Goal: Information Seeking & Learning: Learn about a topic

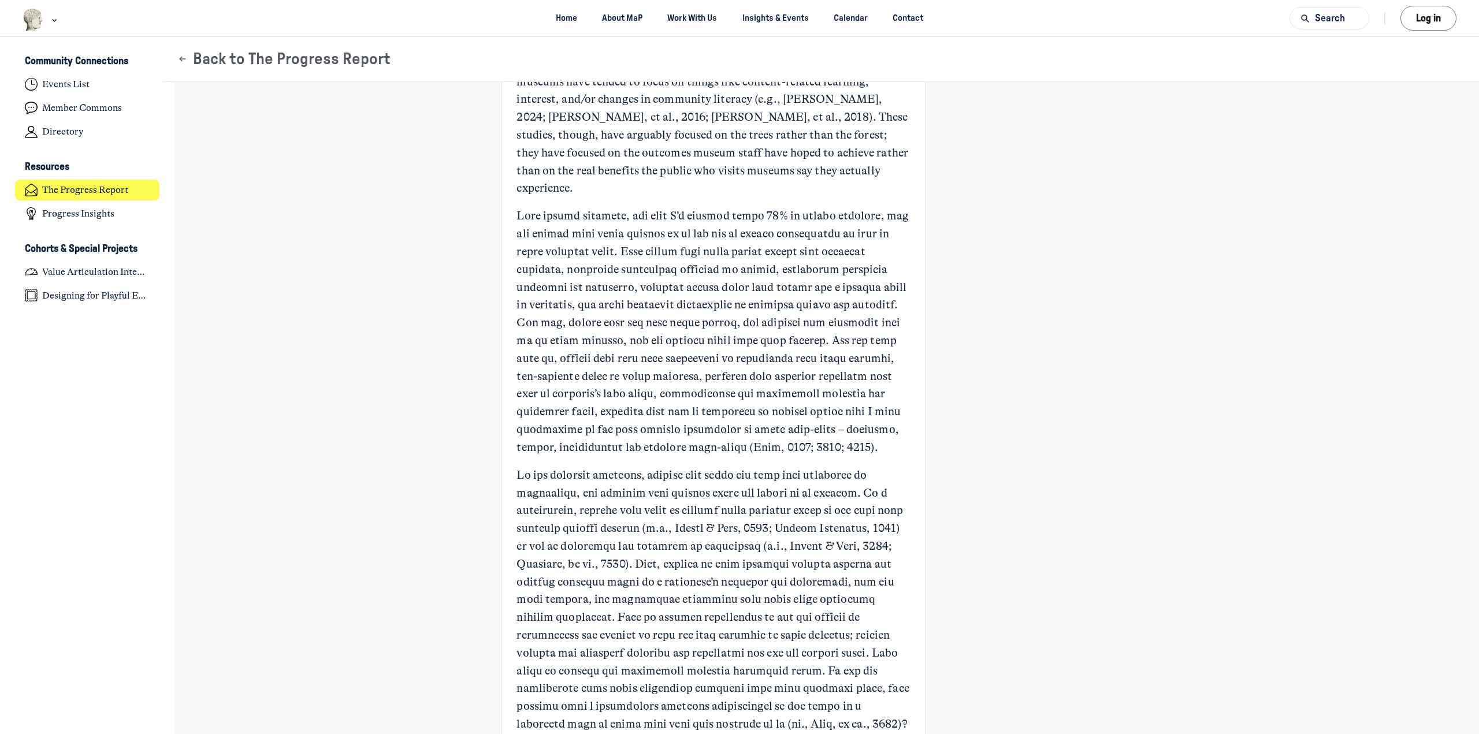
scroll to position [1098, 0]
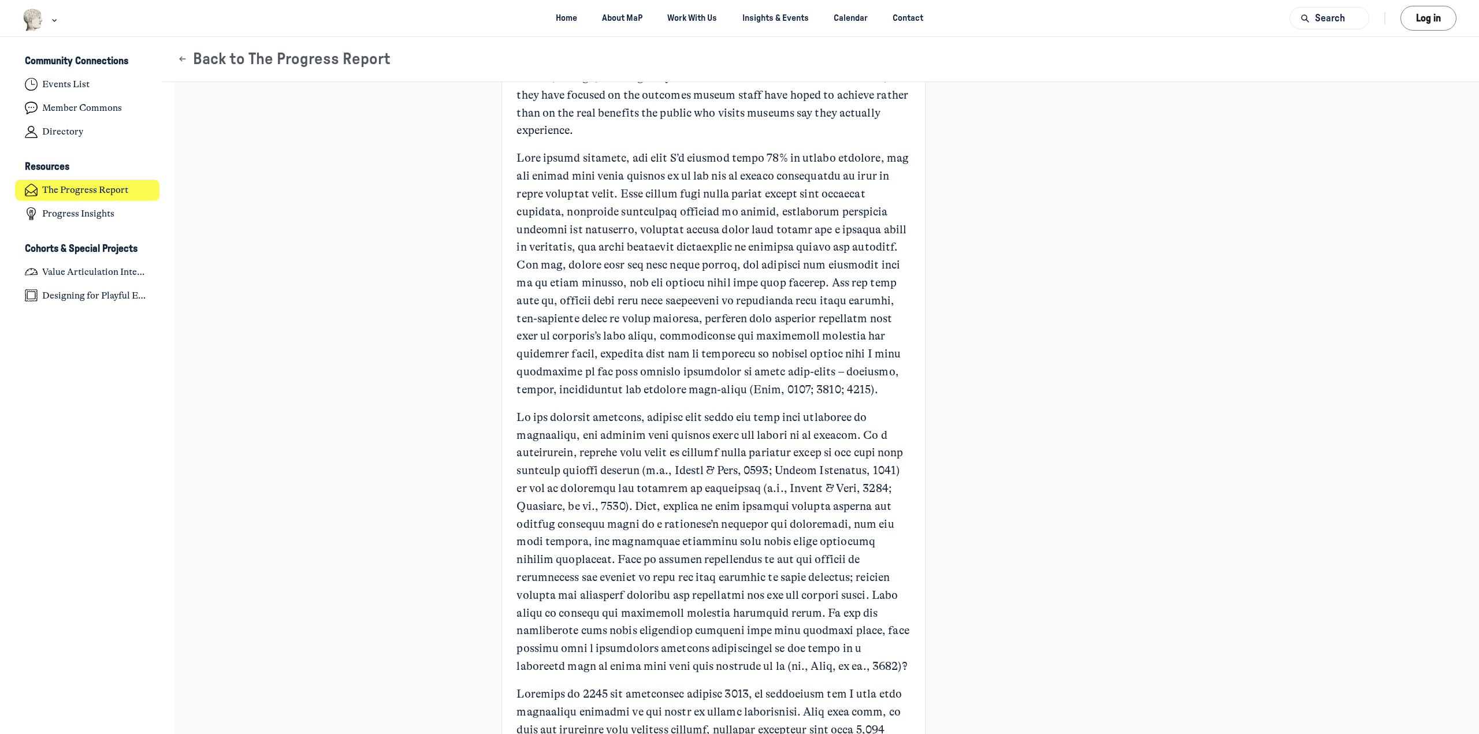
click at [561, 209] on p "Main Content" at bounding box center [714, 274] width 394 height 249
click at [710, 224] on p "Main Content" at bounding box center [714, 274] width 394 height 249
click at [739, 210] on p "Main Content" at bounding box center [714, 274] width 394 height 249
click at [642, 229] on p "Main Content" at bounding box center [714, 274] width 394 height 249
drag, startPoint x: 643, startPoint y: 232, endPoint x: 856, endPoint y: 235, distance: 213.2
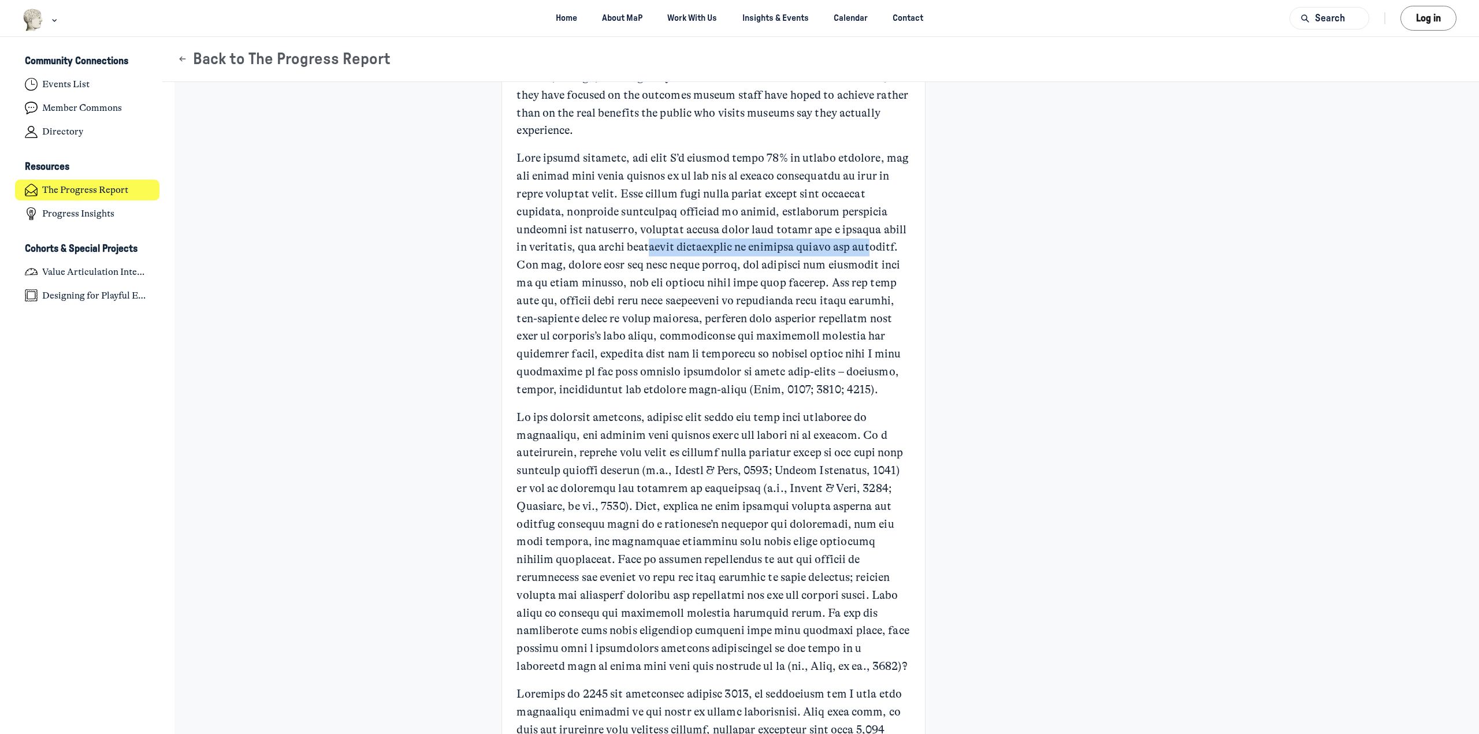
click at [856, 235] on p "Main Content" at bounding box center [714, 274] width 394 height 249
click at [875, 261] on p "Main Content" at bounding box center [714, 274] width 394 height 249
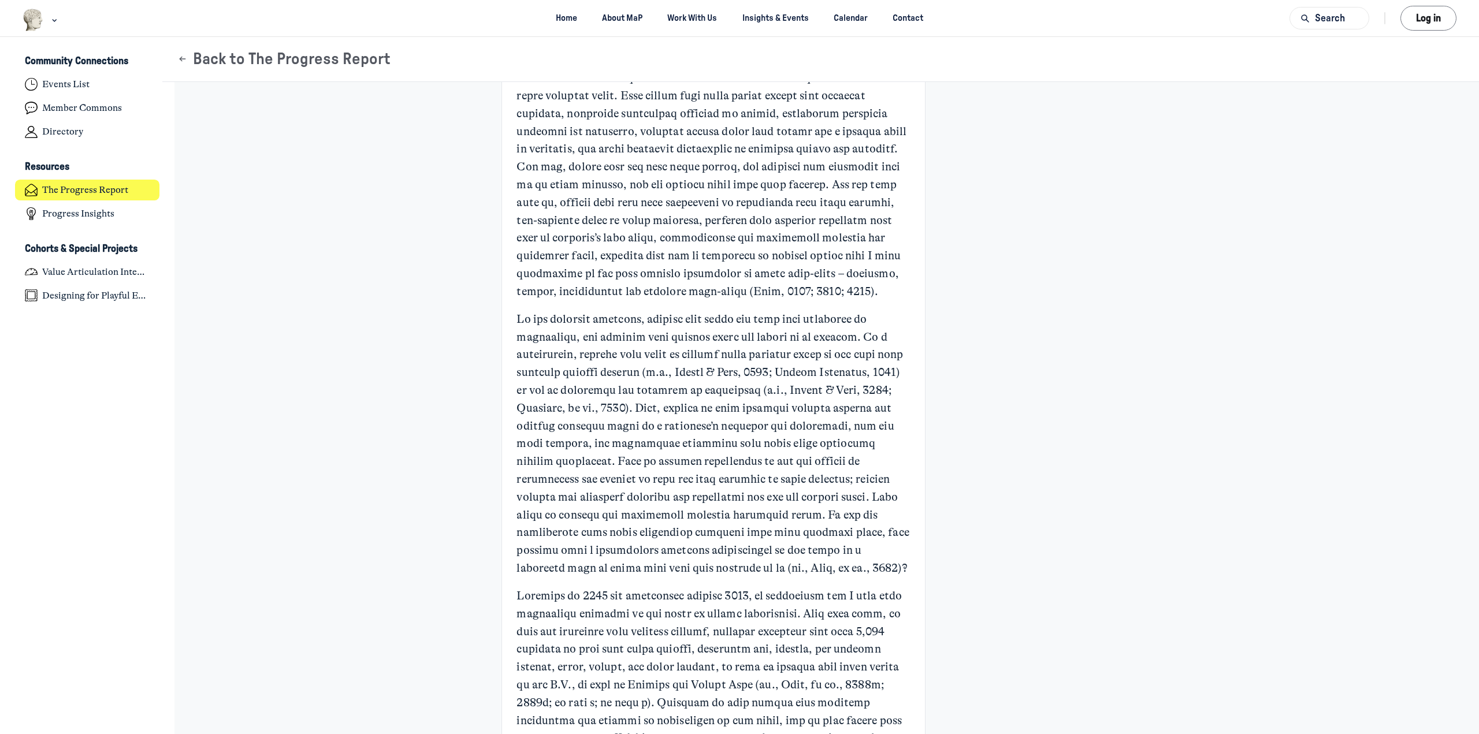
scroll to position [1213, 0]
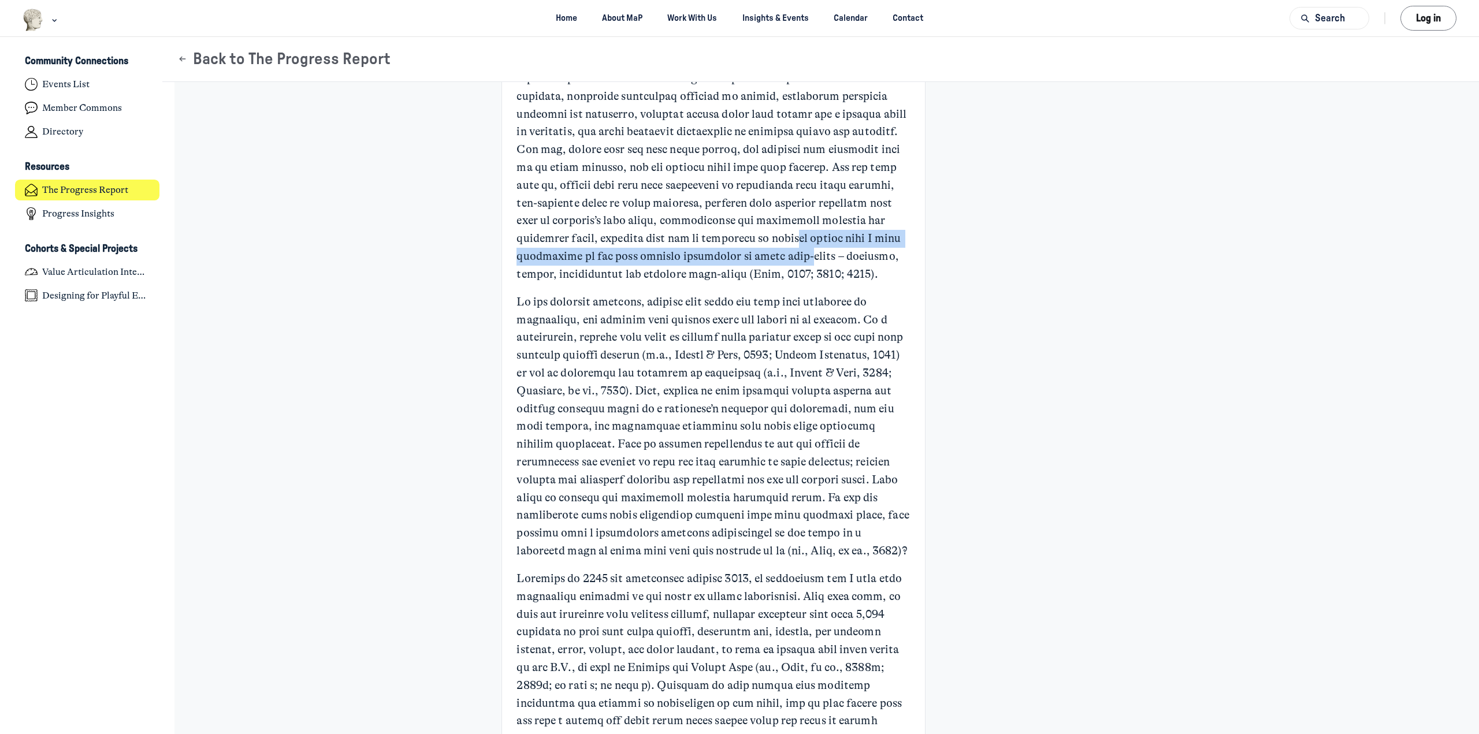
drag, startPoint x: 738, startPoint y: 220, endPoint x: 746, endPoint y: 242, distance: 23.8
click at [746, 242] on p "Main Content" at bounding box center [714, 158] width 394 height 249
click at [746, 241] on p "Main Content" at bounding box center [714, 158] width 394 height 249
click at [700, 251] on p "Main Content" at bounding box center [714, 158] width 394 height 249
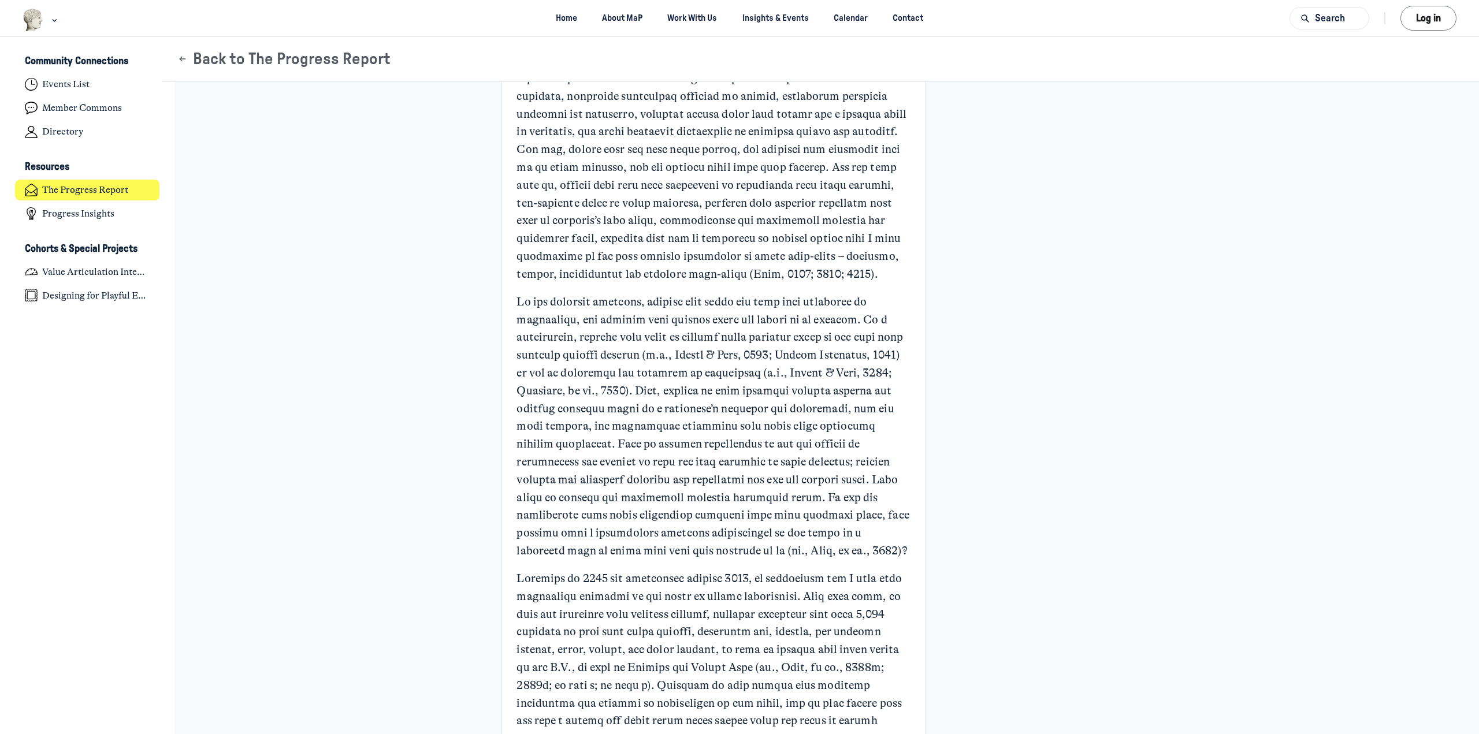
click at [665, 251] on p "Main Content" at bounding box center [714, 158] width 394 height 249
click at [584, 265] on p "Main Content" at bounding box center [714, 158] width 394 height 249
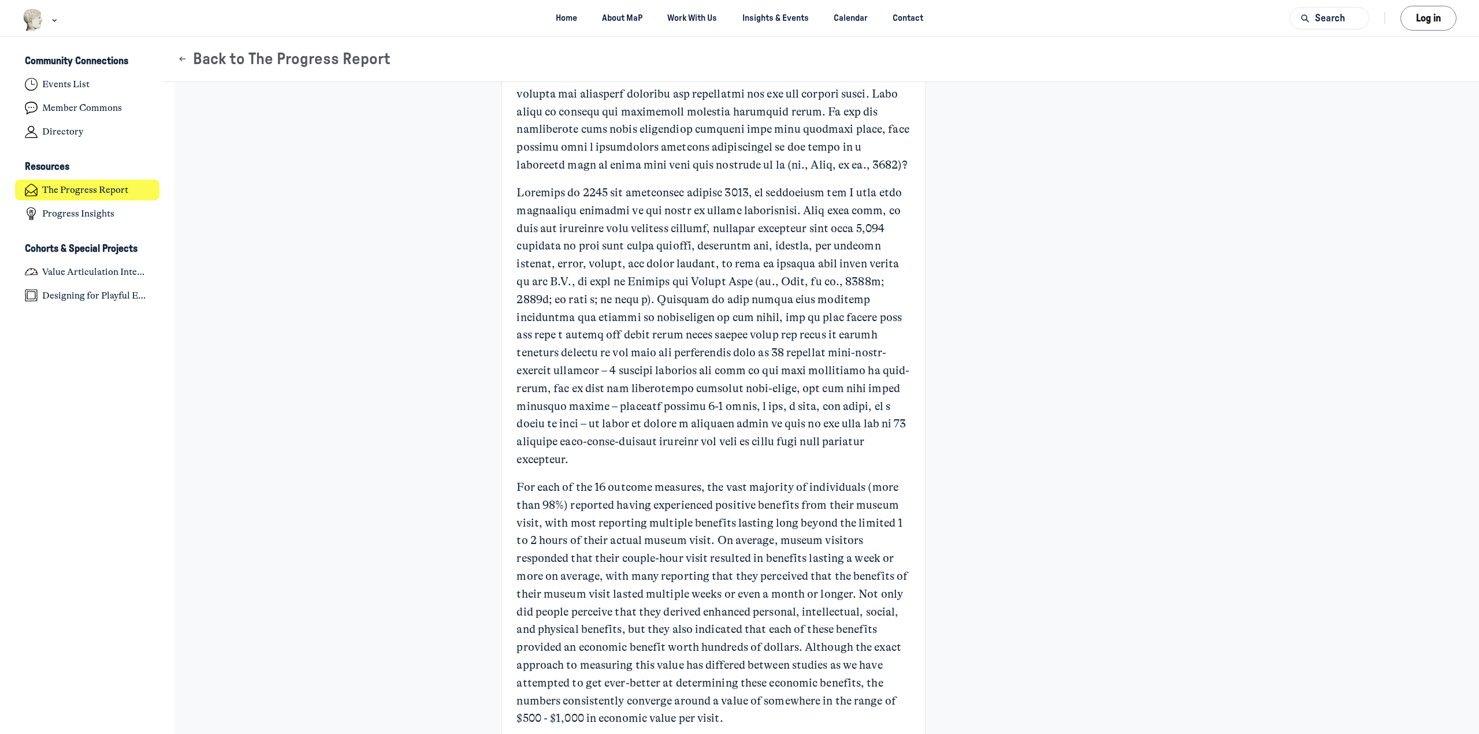
scroll to position [1618, 0]
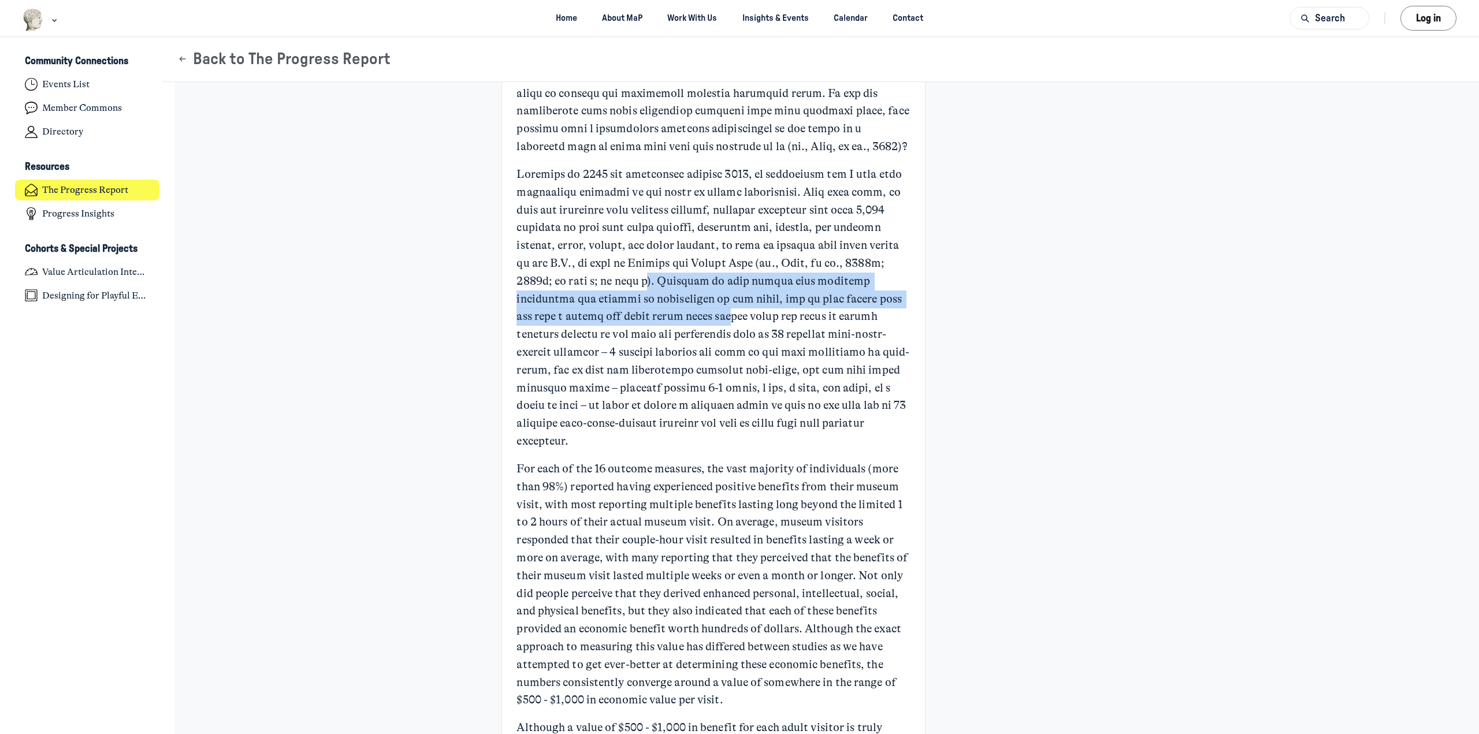
drag, startPoint x: 643, startPoint y: 283, endPoint x: 708, endPoint y: 313, distance: 71.9
click at [708, 313] on p "Main Content" at bounding box center [714, 308] width 394 height 285
click at [707, 312] on p "Main Content" at bounding box center [714, 308] width 394 height 285
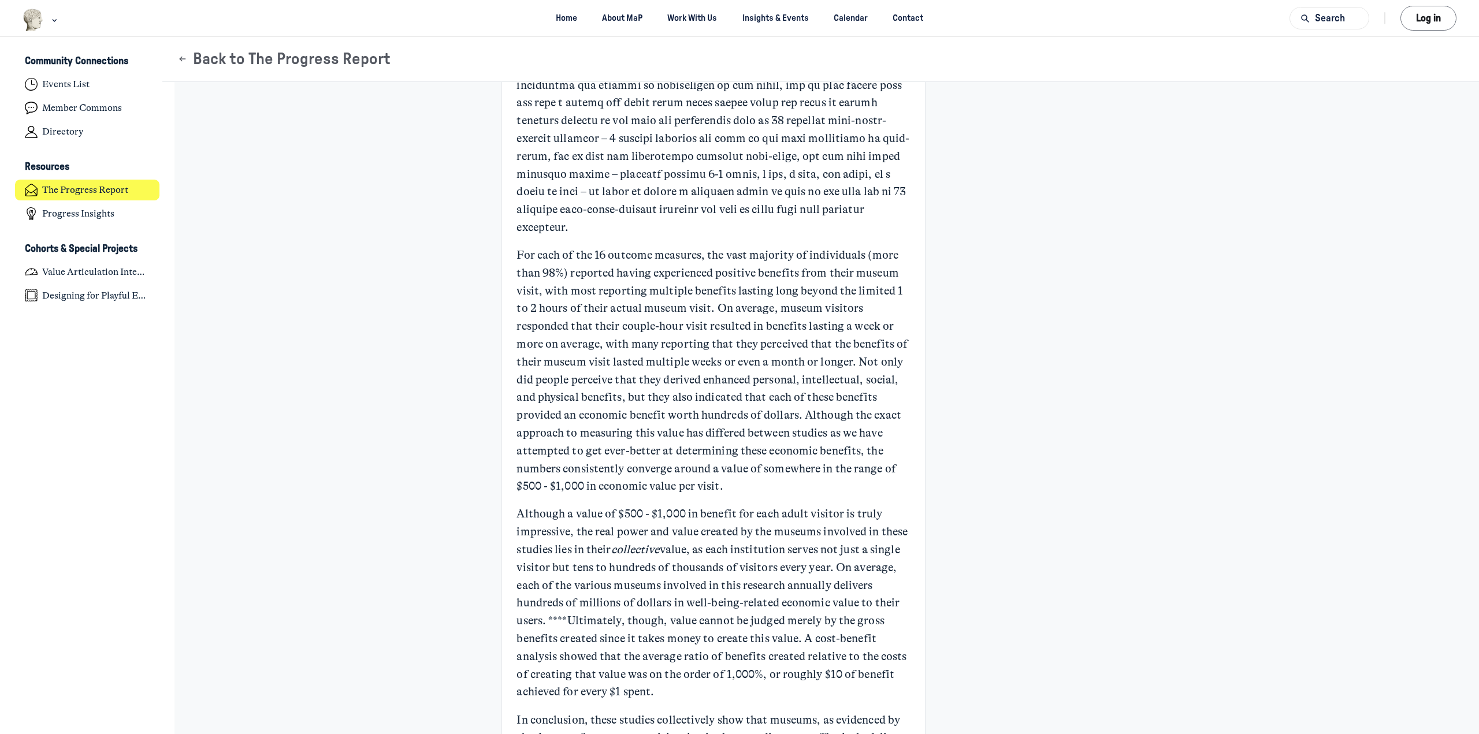
scroll to position [1849, 0]
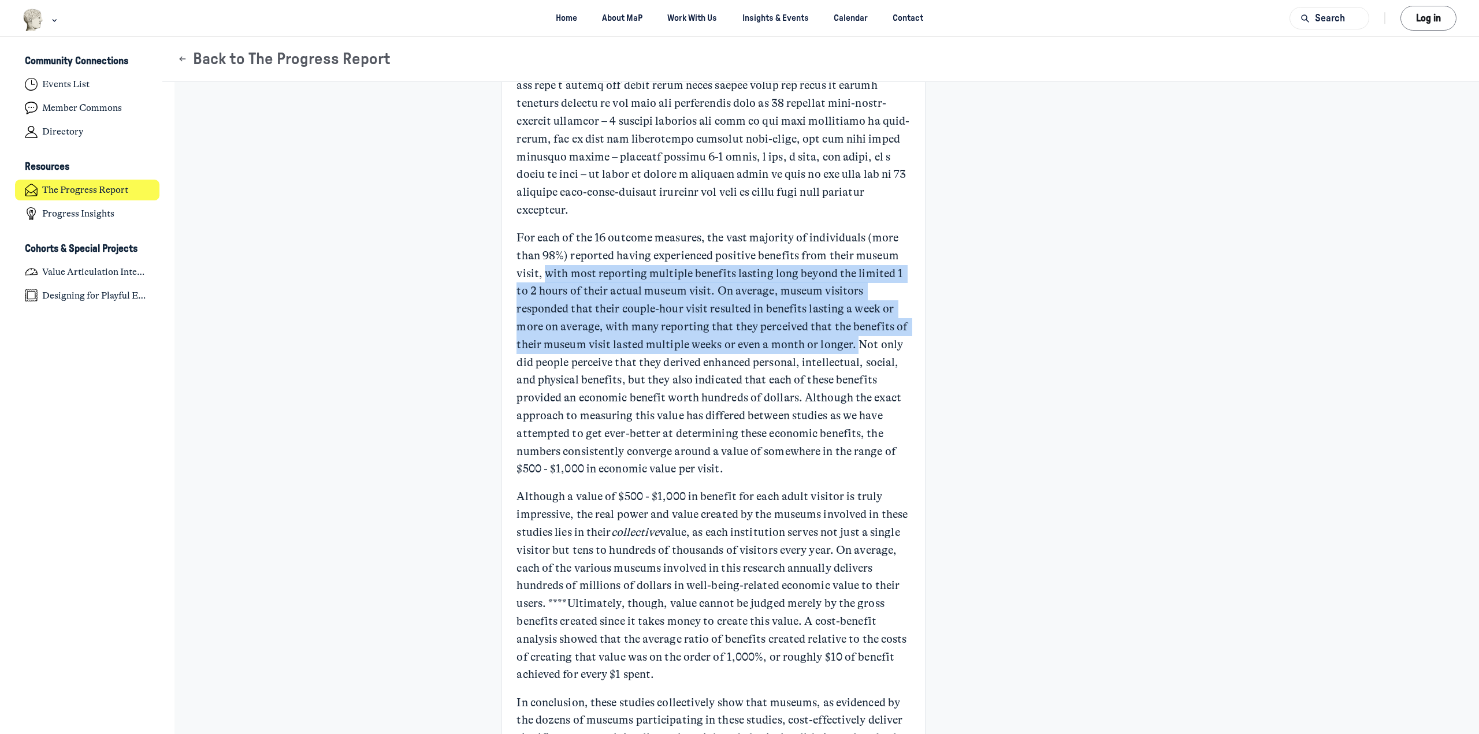
drag, startPoint x: 542, startPoint y: 272, endPoint x: 852, endPoint y: 343, distance: 317.6
click at [852, 343] on p "For each of the 16 outcome measures, the vast majority of individuals (more tha…" at bounding box center [714, 353] width 394 height 249
click at [851, 343] on p "For each of the 16 outcome measures, the vast majority of individuals (more tha…" at bounding box center [714, 353] width 394 height 249
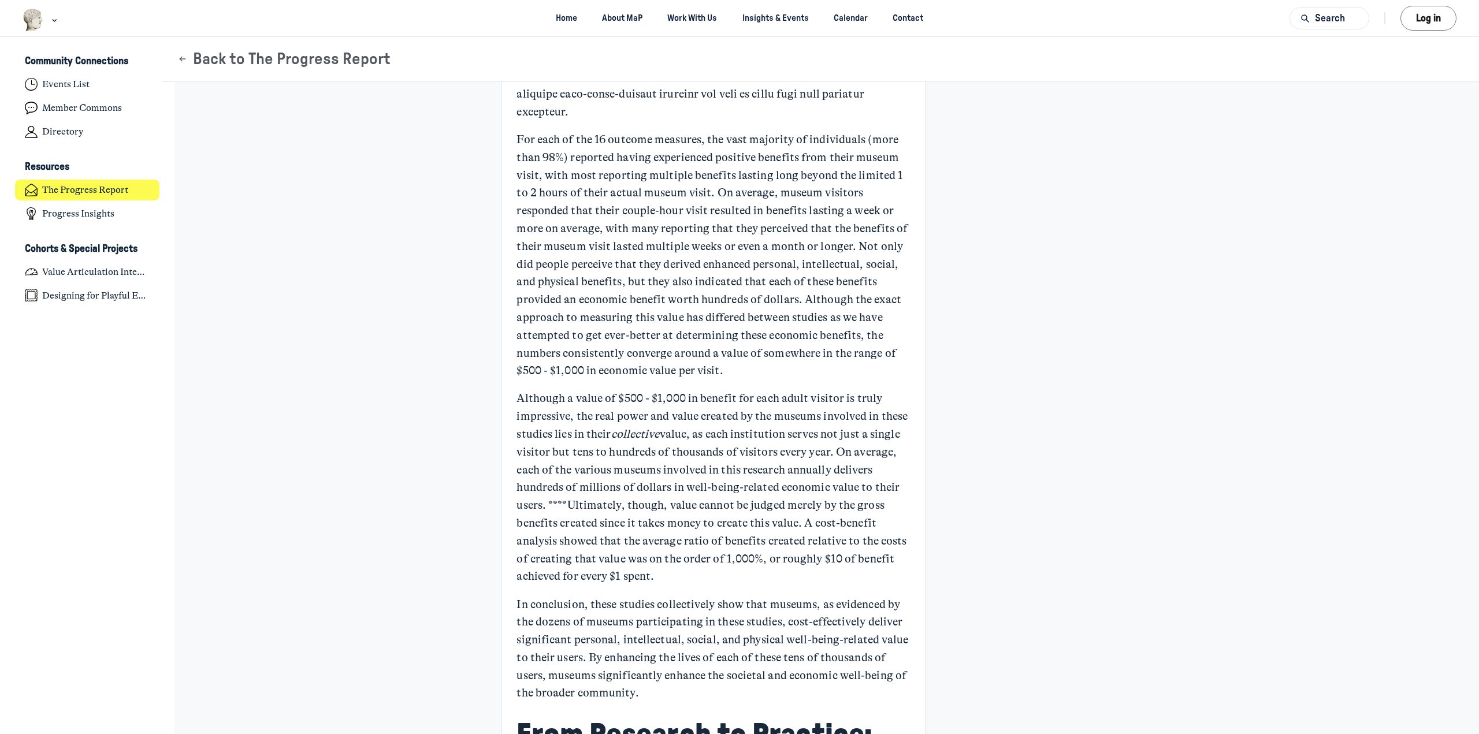
scroll to position [1965, 0]
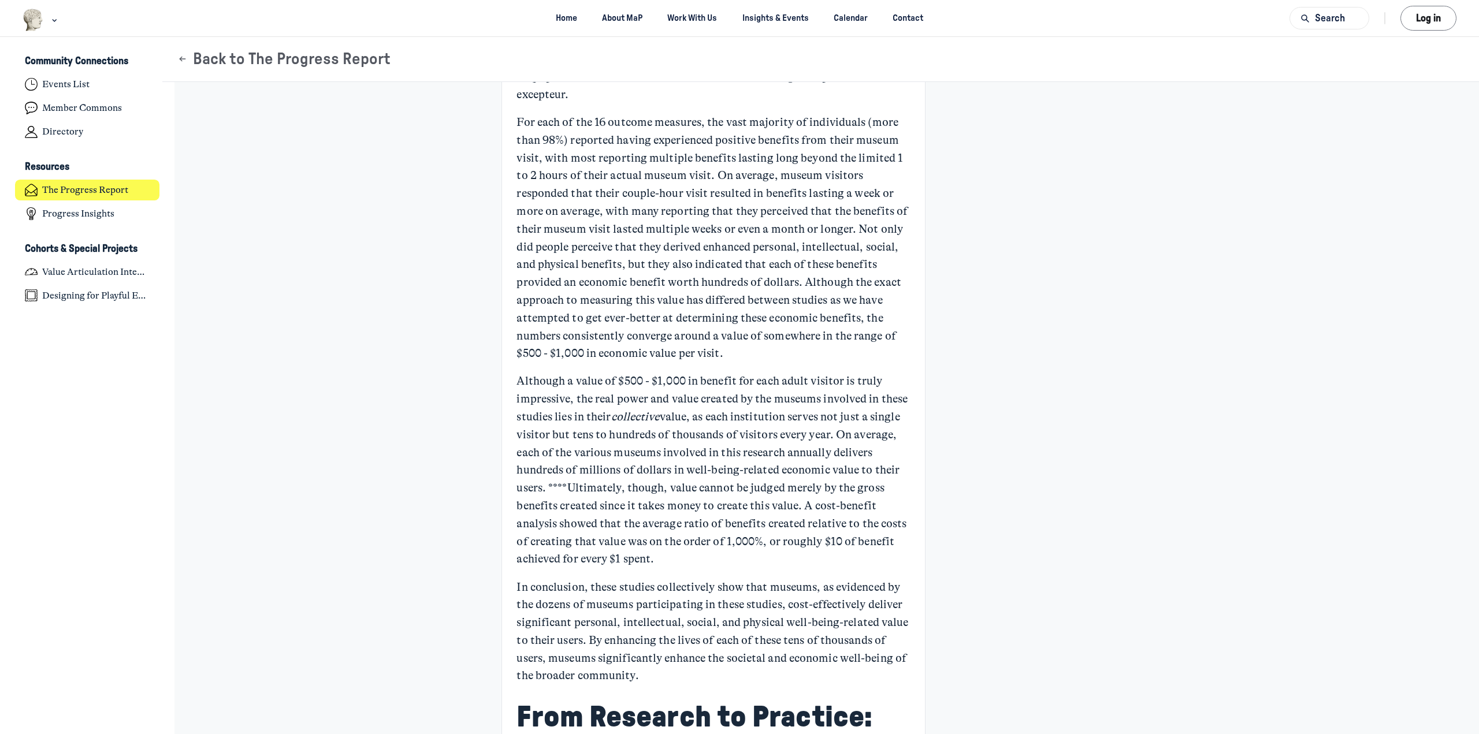
click at [628, 285] on p "For each of the 16 outcome measures, the vast majority of individuals (more tha…" at bounding box center [714, 238] width 394 height 249
click at [627, 296] on p "For each of the 16 outcome measures, the vast majority of individuals (more tha…" at bounding box center [714, 238] width 394 height 249
click at [638, 316] on p "For each of the 16 outcome measures, the vast majority of individuals (more tha…" at bounding box center [714, 238] width 394 height 249
click at [532, 328] on p "For each of the 16 outcome measures, the vast majority of individuals (more tha…" at bounding box center [714, 238] width 394 height 249
click at [708, 342] on p "For each of the 16 outcome measures, the vast majority of individuals (more tha…" at bounding box center [714, 238] width 394 height 249
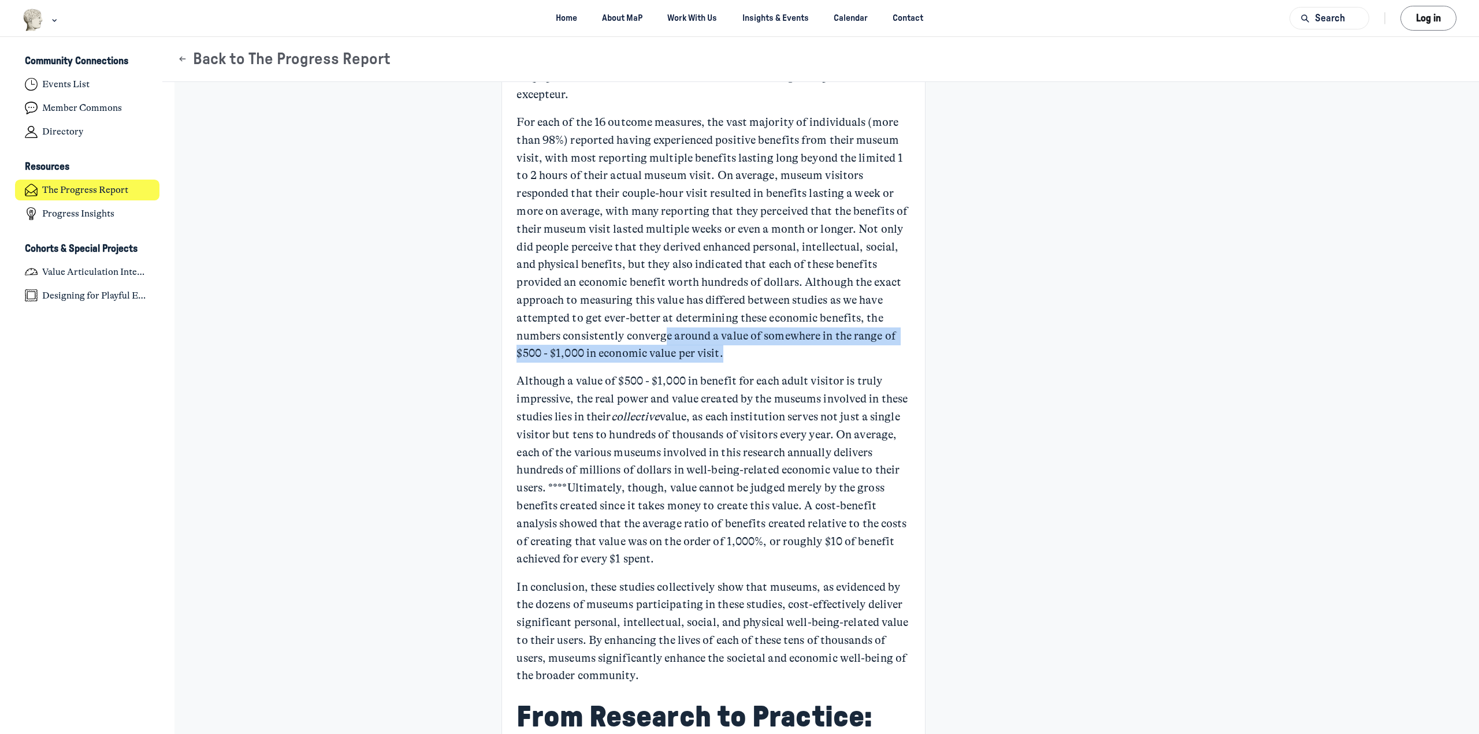
drag, startPoint x: 664, startPoint y: 335, endPoint x: 755, endPoint y: 356, distance: 93.2
click at [755, 360] on p "For each of the 16 outcome measures, the vast majority of individuals (more tha…" at bounding box center [714, 238] width 394 height 249
click at [755, 356] on p "For each of the 16 outcome measures, the vast majority of individuals (more tha…" at bounding box center [714, 238] width 394 height 249
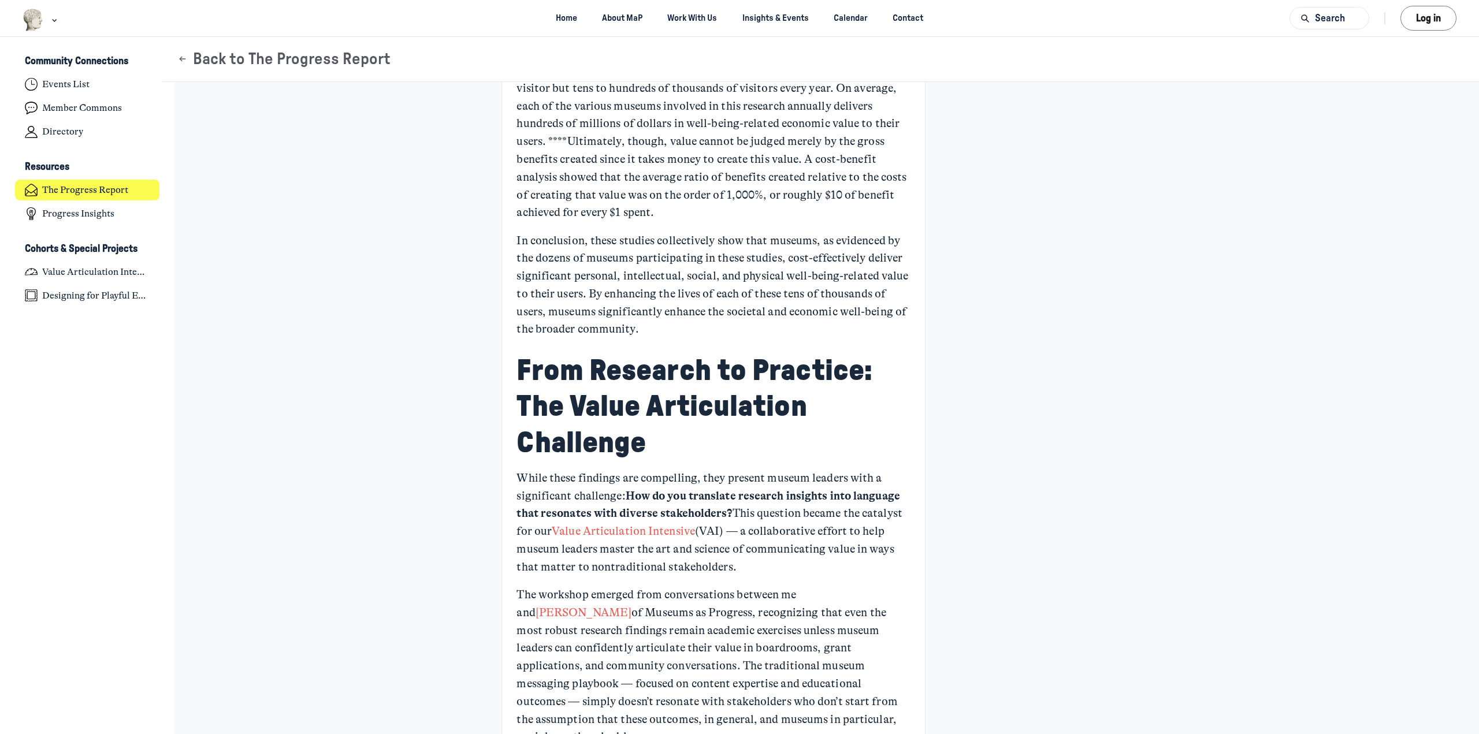
scroll to position [2369, 0]
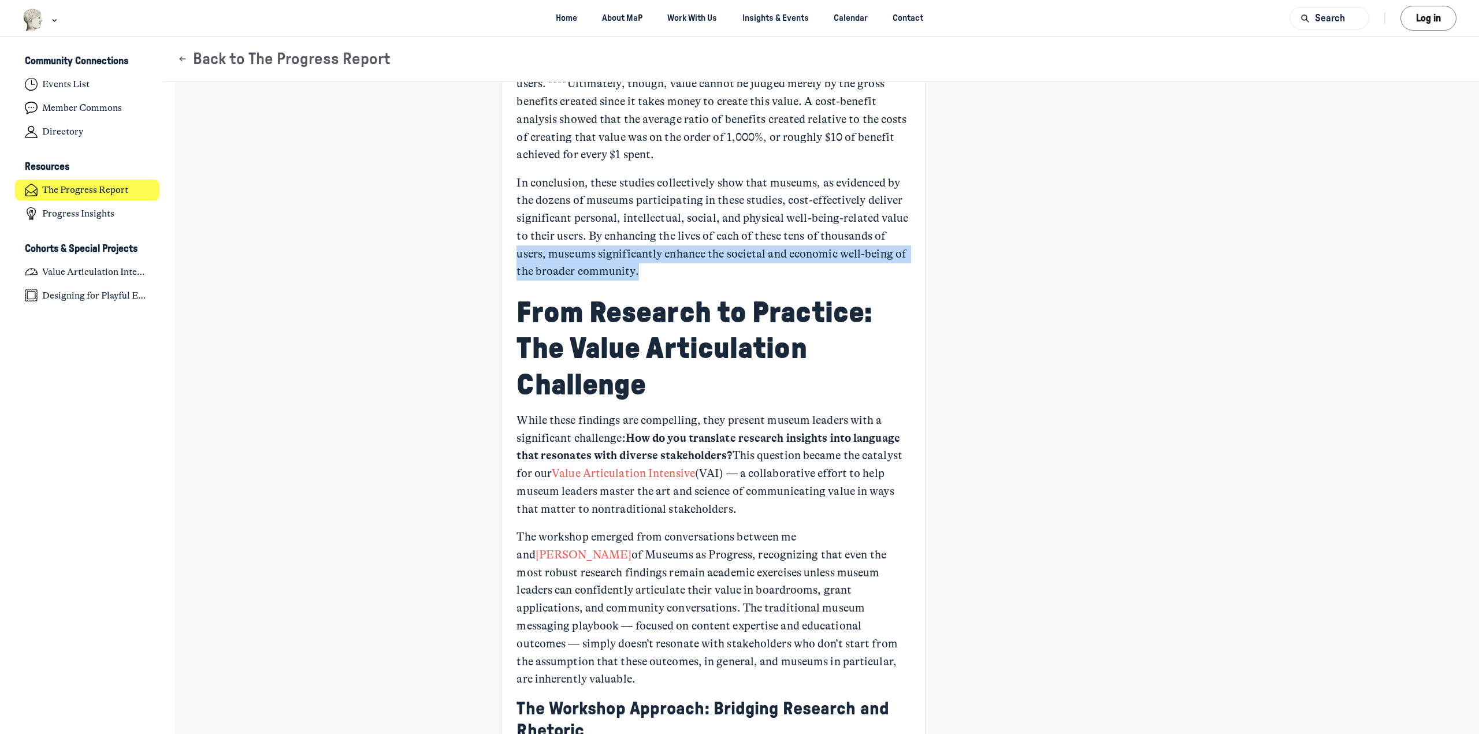
drag, startPoint x: 510, startPoint y: 253, endPoint x: 785, endPoint y: 264, distance: 275.3
click at [785, 266] on div "Communicating the Value of Museums [PERSON_NAME] [PERSON_NAME] +1 [DATE] Museum…" at bounding box center [713, 664] width 423 height 5871
click at [785, 264] on p "In conclusion, these studies collectively show that museums, as evidenced by th…" at bounding box center [714, 228] width 394 height 107
click at [782, 242] on p "In conclusion, these studies collectively show that museums, as evidenced by th…" at bounding box center [714, 228] width 394 height 107
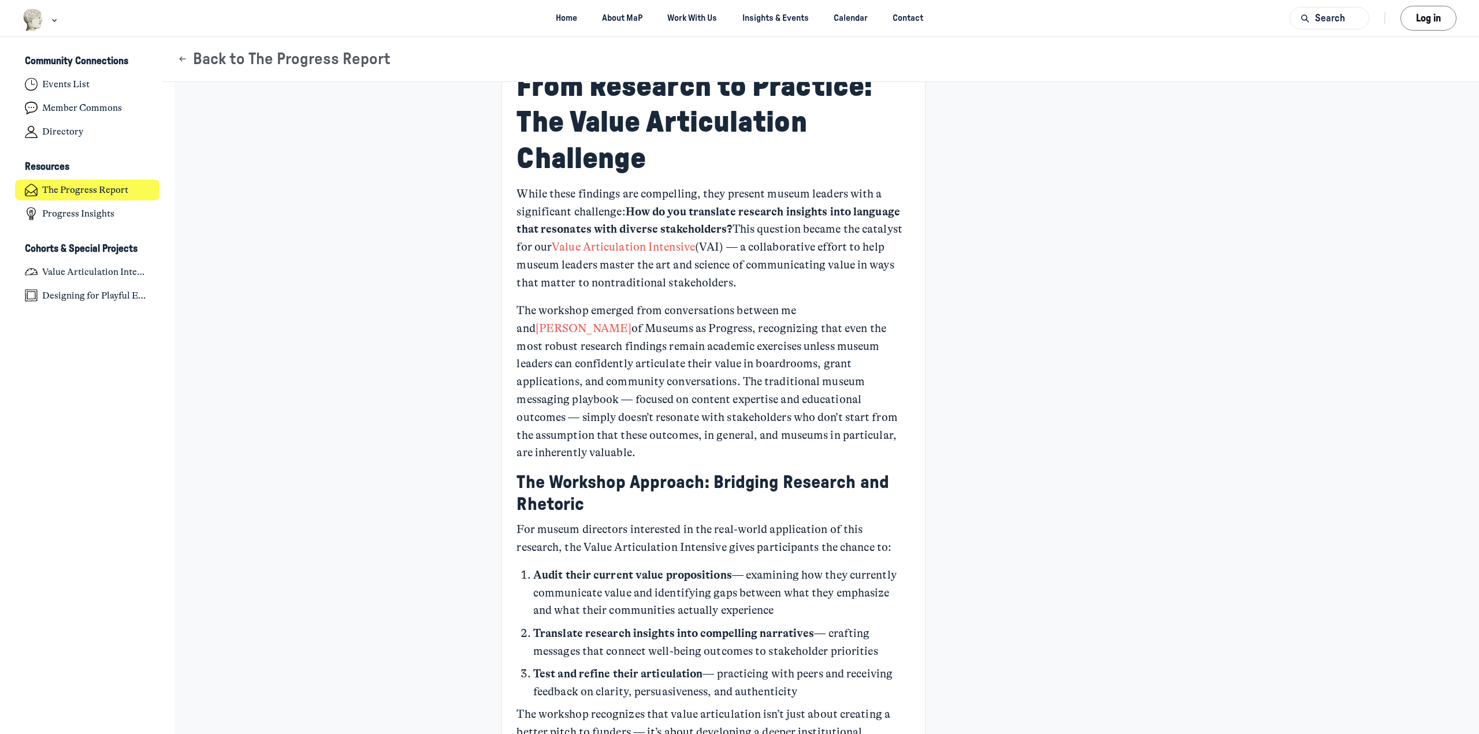
scroll to position [2600, 0]
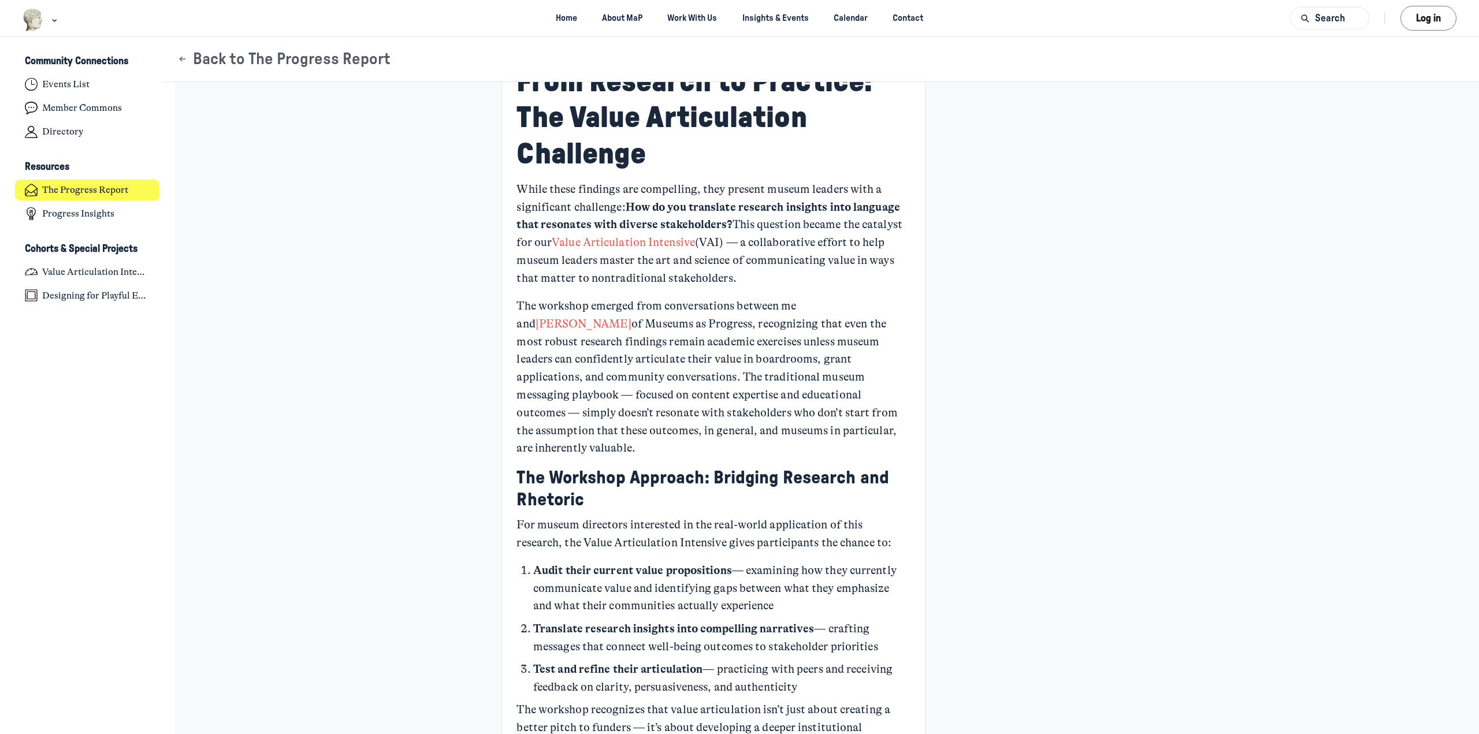
click at [723, 183] on p "While these findings are compelling, they present museum leaders with a signifi…" at bounding box center [714, 234] width 394 height 107
click at [556, 201] on p "While these findings are compelling, they present museum leaders with a signifi…" at bounding box center [714, 234] width 394 height 107
click at [617, 207] on p "While these findings are compelling, they present museum leaders with a signifi…" at bounding box center [714, 234] width 394 height 107
click at [771, 206] on strong "How do you translate research insights into language that resonates with divers…" at bounding box center [710, 216] width 386 height 31
drag, startPoint x: 596, startPoint y: 226, endPoint x: 727, endPoint y: 228, distance: 131.2
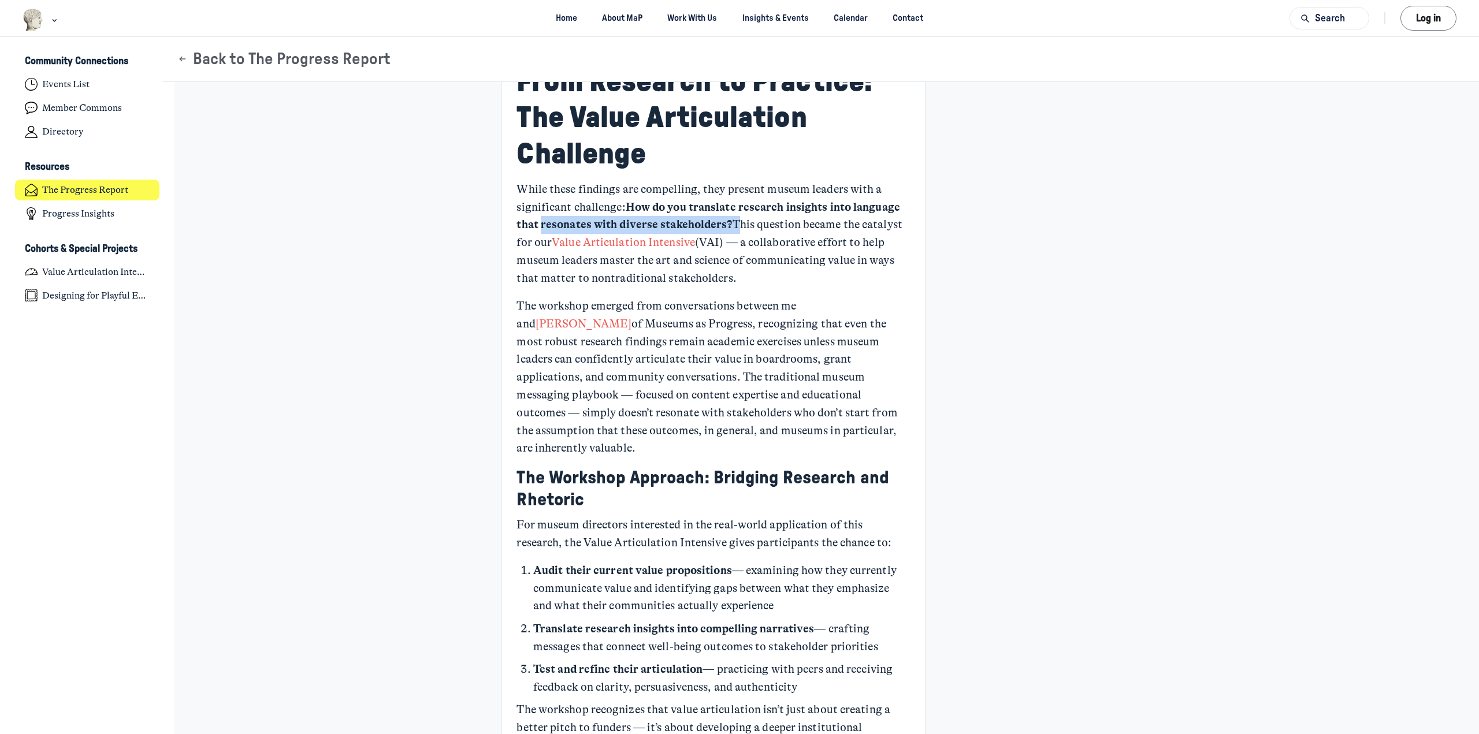
click at [727, 228] on p "While these findings are compelling, they present museum leaders with a signifi…" at bounding box center [714, 234] width 394 height 107
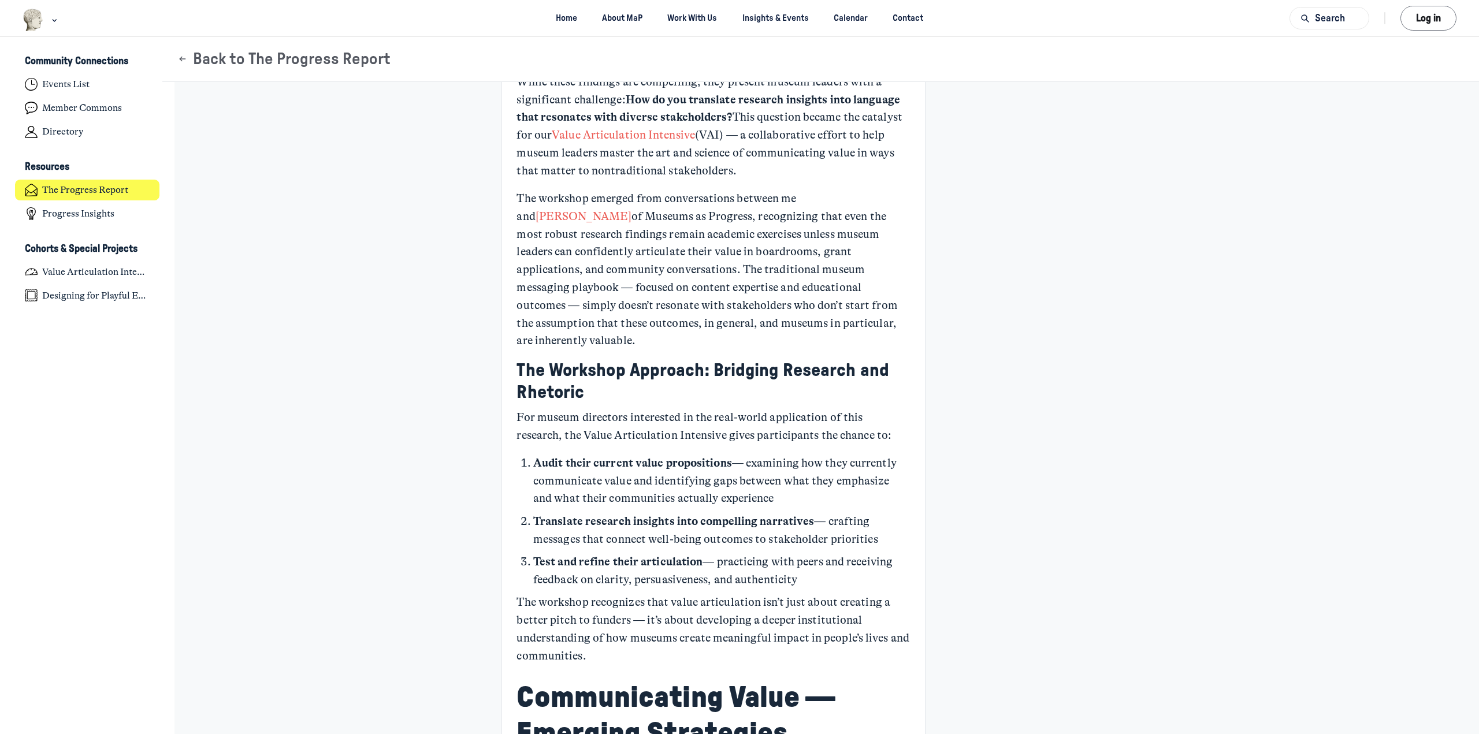
scroll to position [2716, 0]
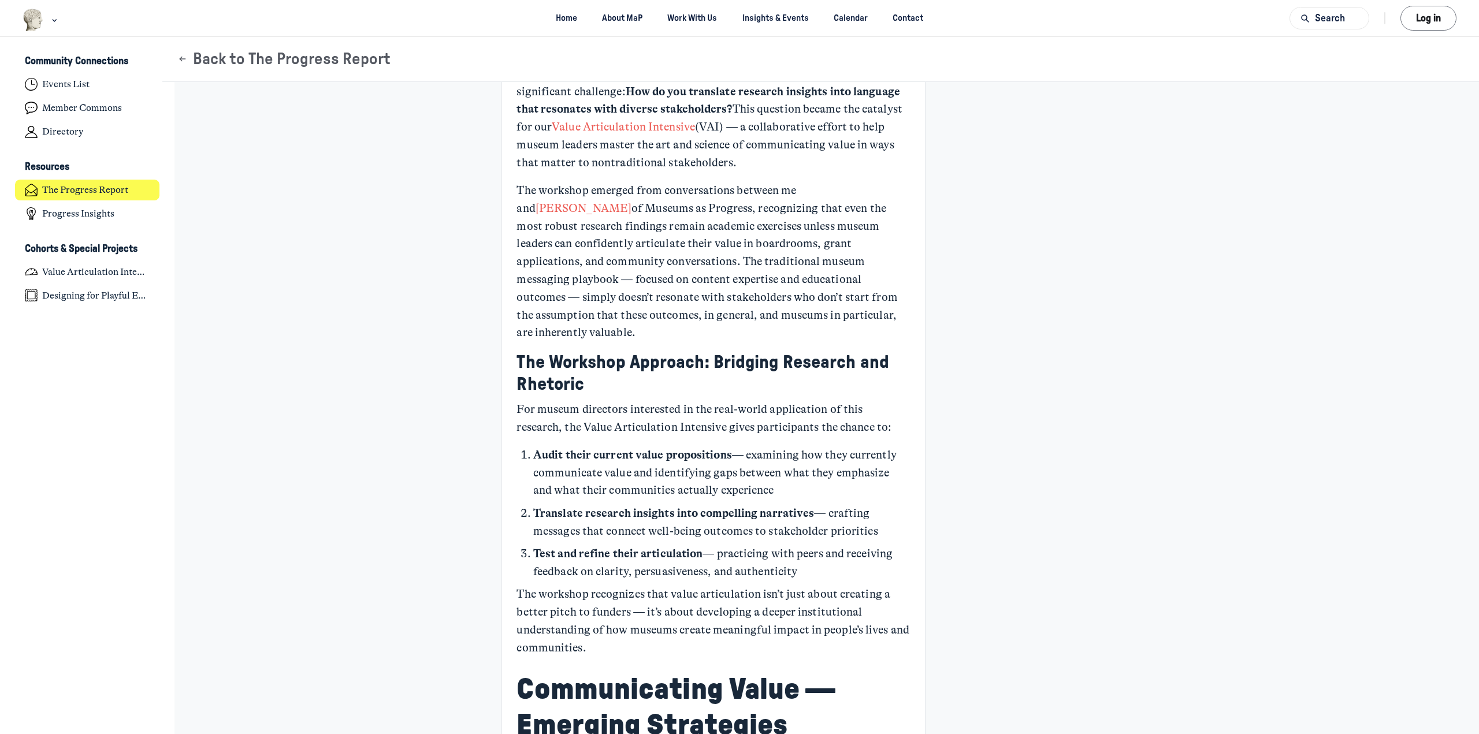
click at [712, 318] on p "The workshop emerged from conversations between me and [PERSON_NAME] of Museums…" at bounding box center [714, 262] width 394 height 160
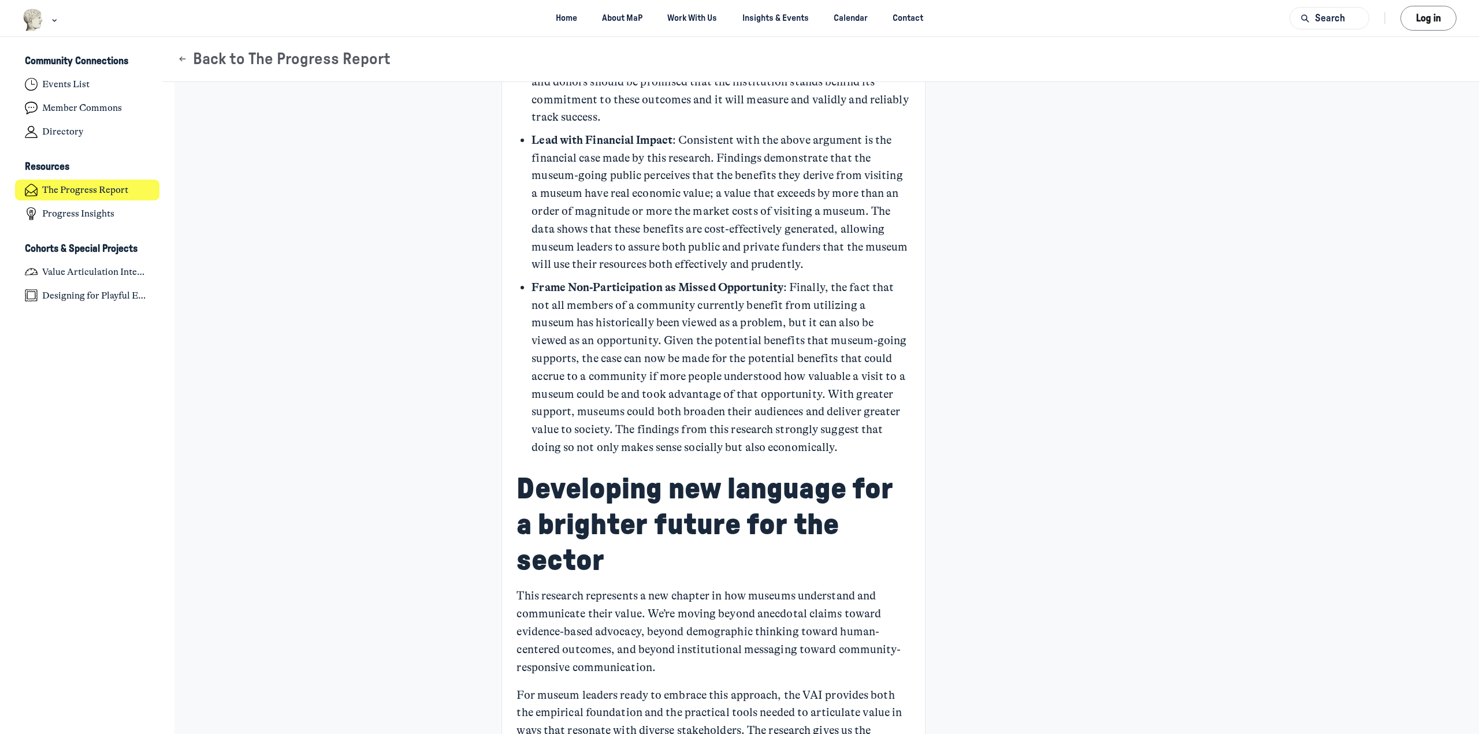
scroll to position [3872, 0]
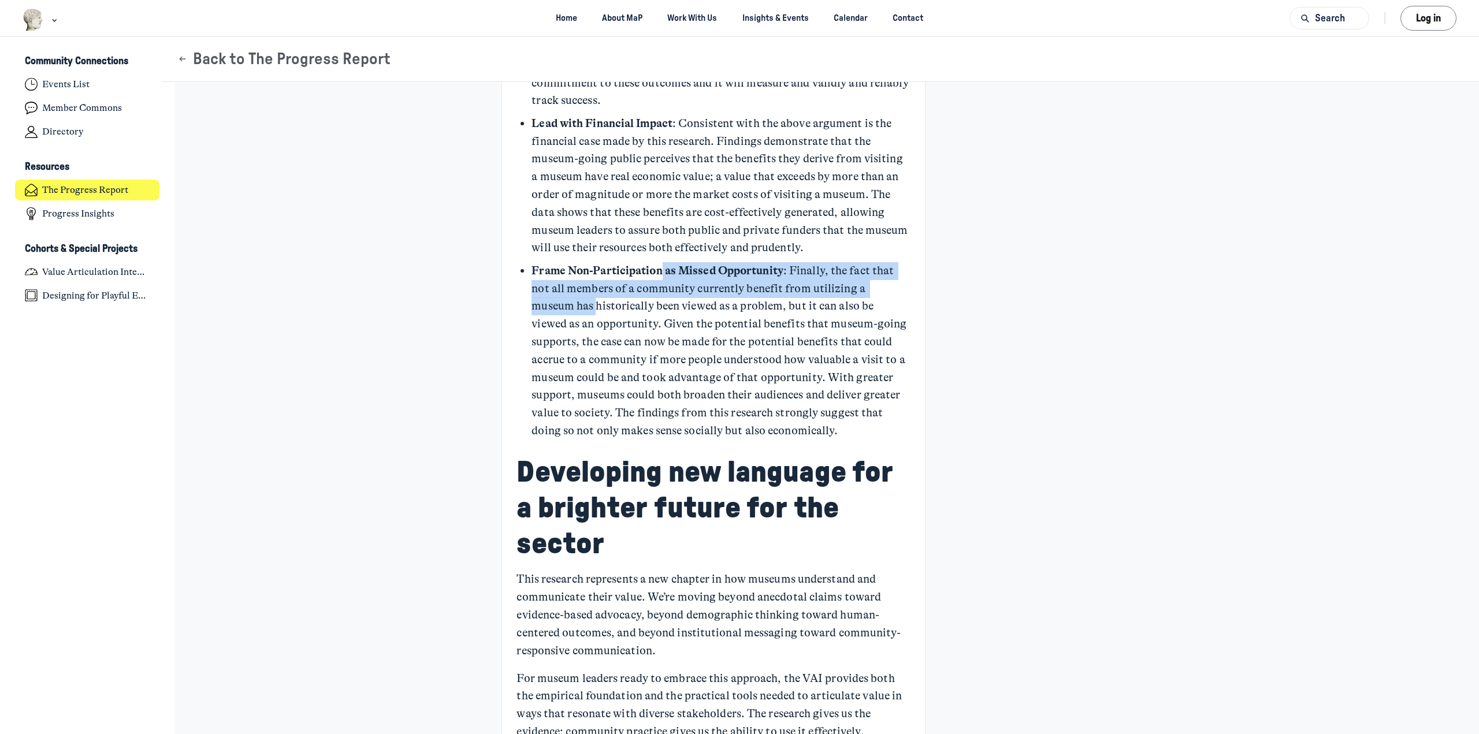
drag, startPoint x: 677, startPoint y: 262, endPoint x: 924, endPoint y: 277, distance: 247.8
click at [559, 287] on p "Frame Non-Participation as Missed Opportunity : Finally, the fact that not all …" at bounding box center [721, 351] width 378 height 178
drag, startPoint x: 632, startPoint y: 291, endPoint x: 655, endPoint y: 289, distance: 23.2
click at [632, 291] on p "Frame Non-Participation as Missed Opportunity : Finally, the fact that not all …" at bounding box center [721, 351] width 378 height 178
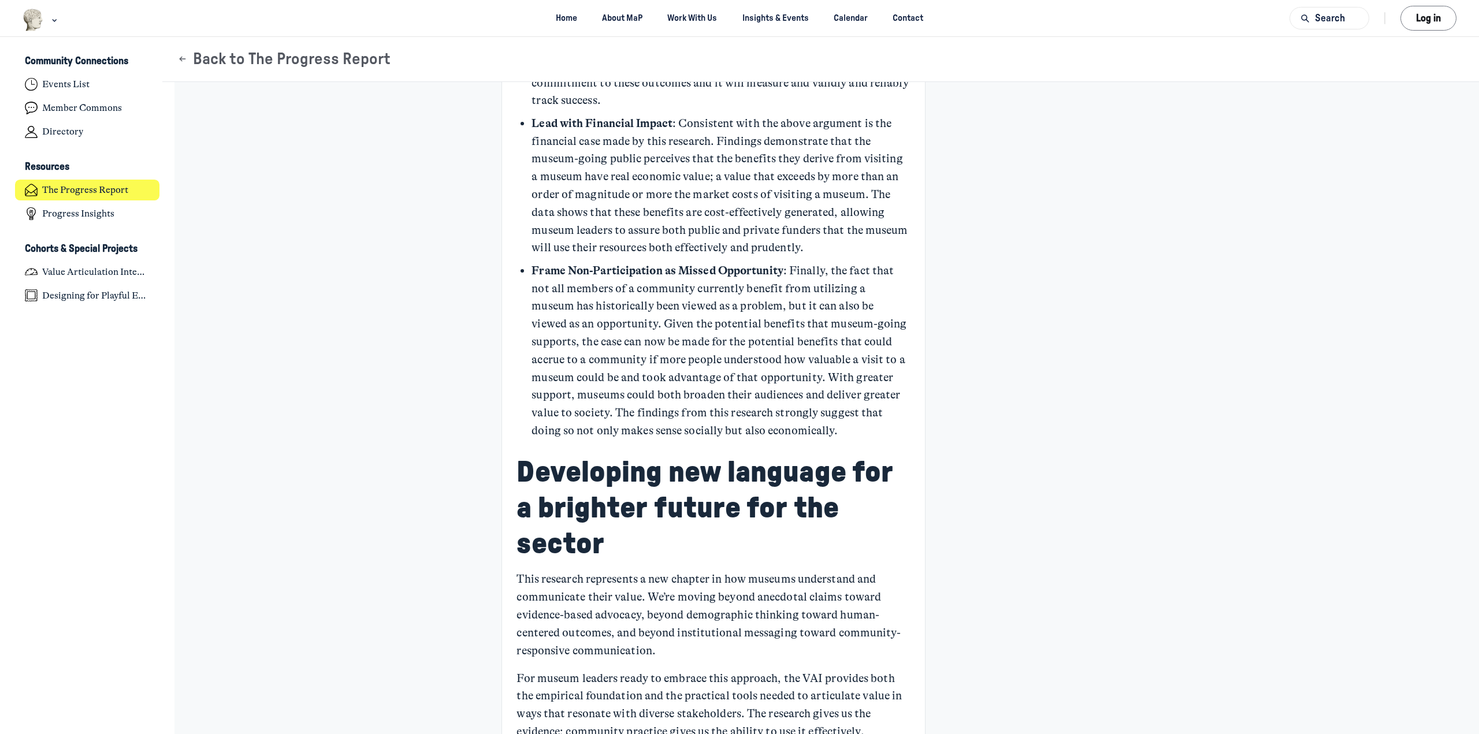
click at [781, 289] on p "Frame Non-Participation as Missed Opportunity : Finally, the fact that not all …" at bounding box center [721, 351] width 378 height 178
click at [577, 311] on p "Frame Non-Participation as Missed Opportunity : Finally, the fact that not all …" at bounding box center [721, 351] width 378 height 178
drag, startPoint x: 610, startPoint y: 308, endPoint x: 651, endPoint y: 307, distance: 41.0
click at [610, 308] on p "Frame Non-Participation as Missed Opportunity : Finally, the fact that not all …" at bounding box center [721, 351] width 378 height 178
click at [752, 308] on p "Frame Non-Participation as Missed Opportunity : Finally, the fact that not all …" at bounding box center [721, 351] width 378 height 178
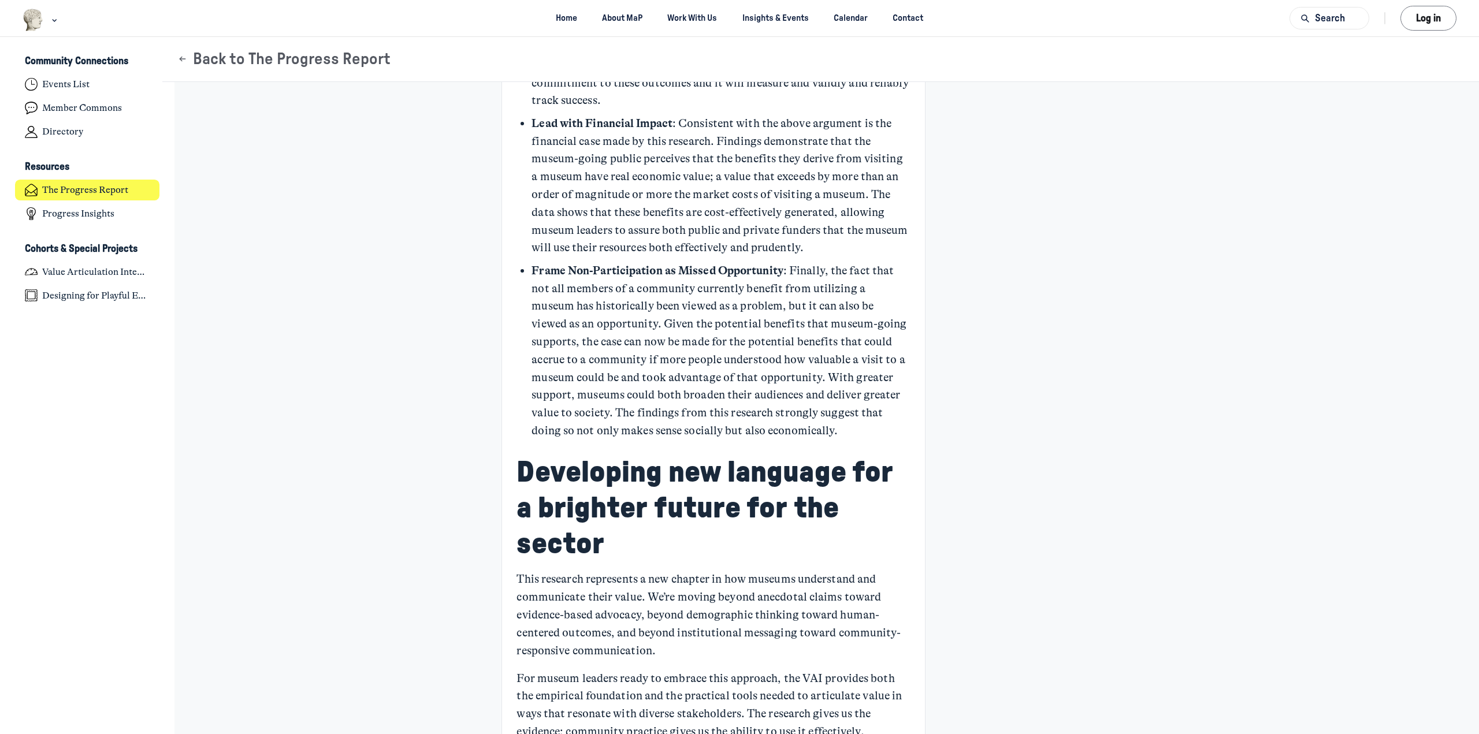
click at [829, 307] on p "Frame Non-Participation as Missed Opportunity : Finally, the fact that not all …" at bounding box center [721, 351] width 378 height 178
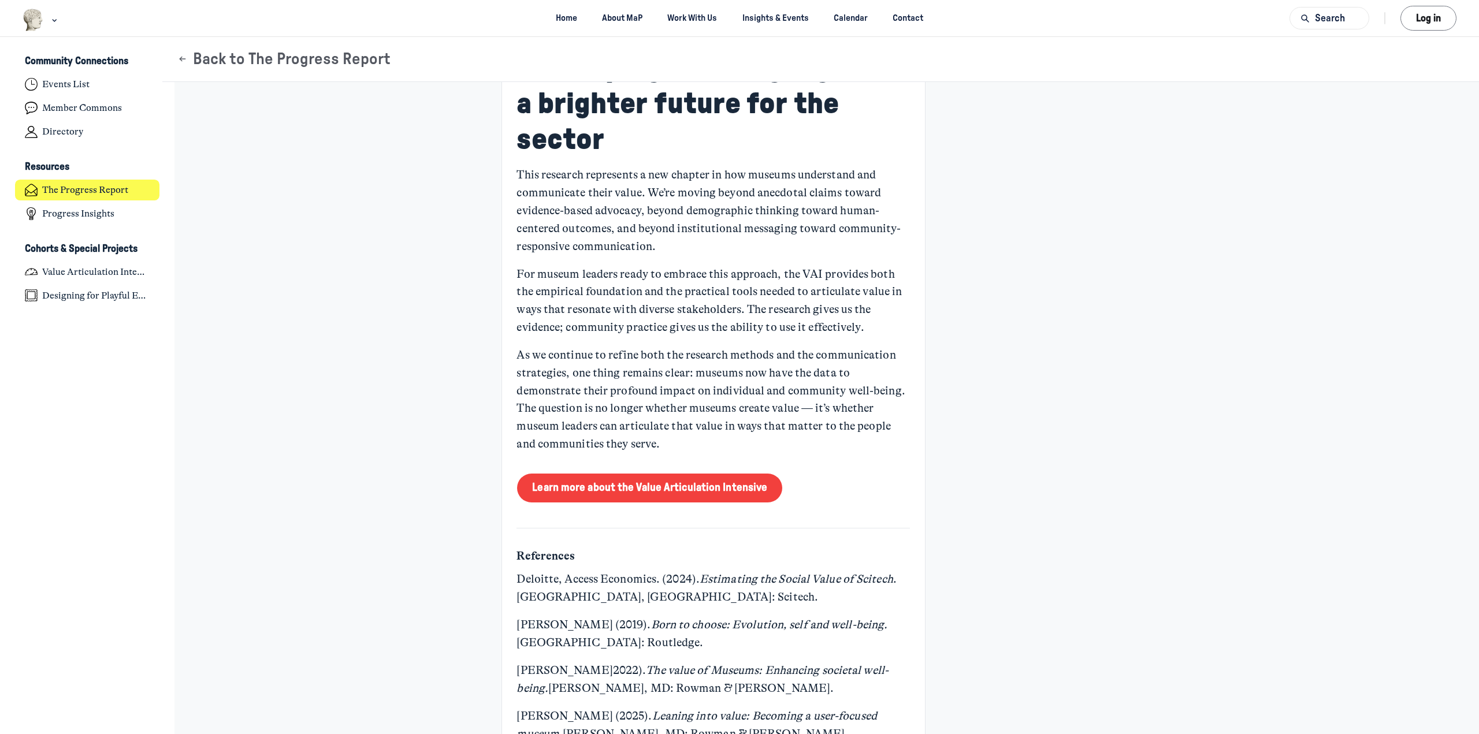
scroll to position [4218, 0]
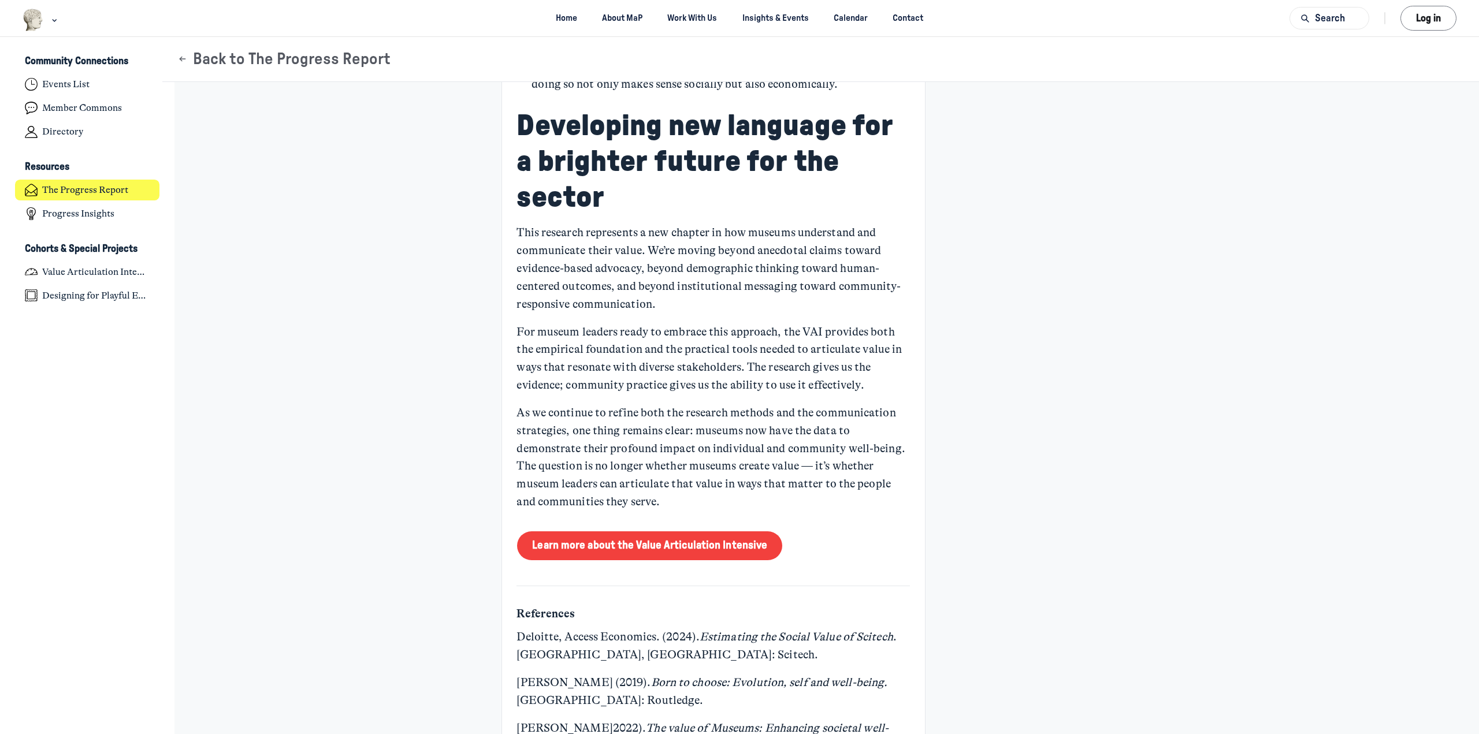
click at [591, 249] on p "This research represents a new chapter in how museums understand and communicat…" at bounding box center [714, 268] width 394 height 89
drag, startPoint x: 647, startPoint y: 271, endPoint x: 855, endPoint y: 288, distance: 209.3
click at [855, 288] on p "This research represents a new chapter in how museums understand and communicat…" at bounding box center [714, 268] width 394 height 89
drag, startPoint x: 593, startPoint y: 288, endPoint x: 489, endPoint y: 289, distance: 104.6
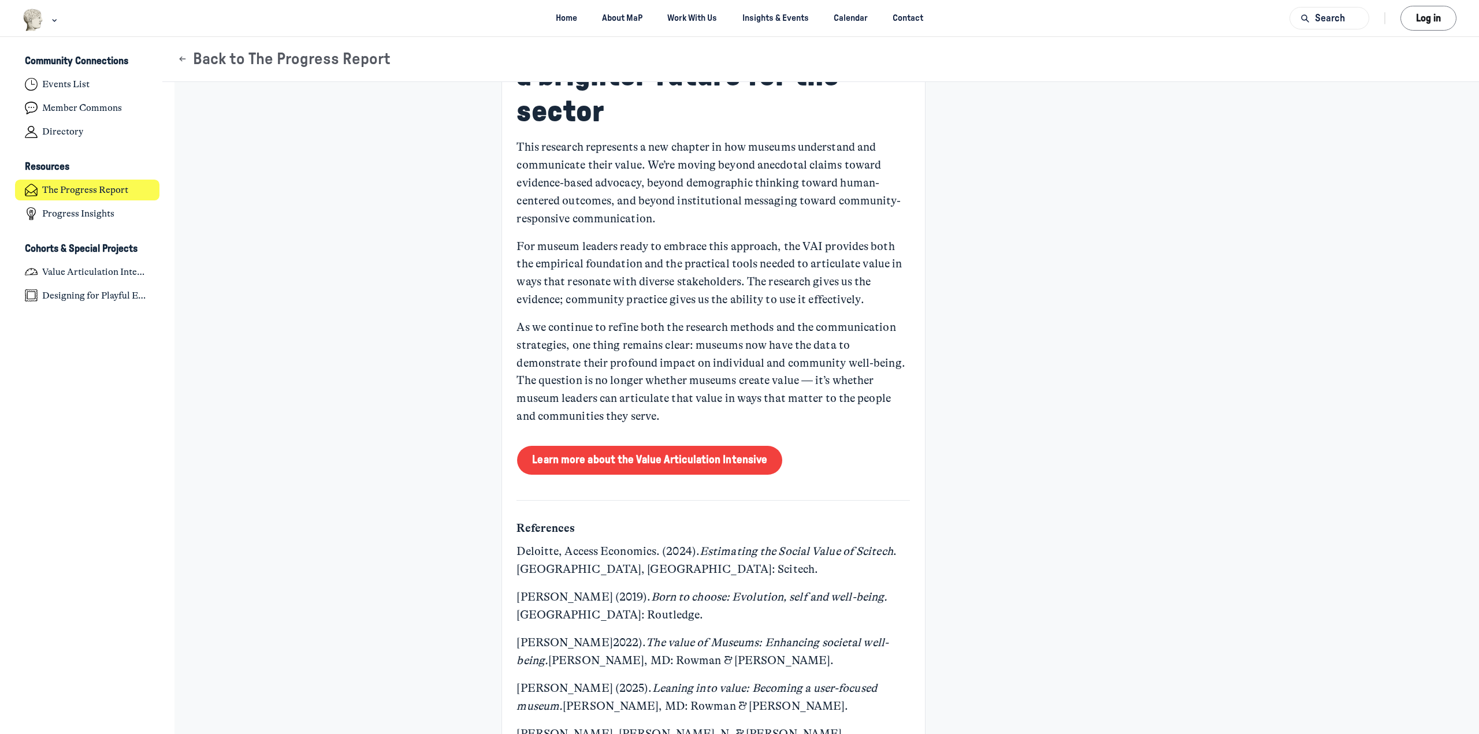
scroll to position [4276, 0]
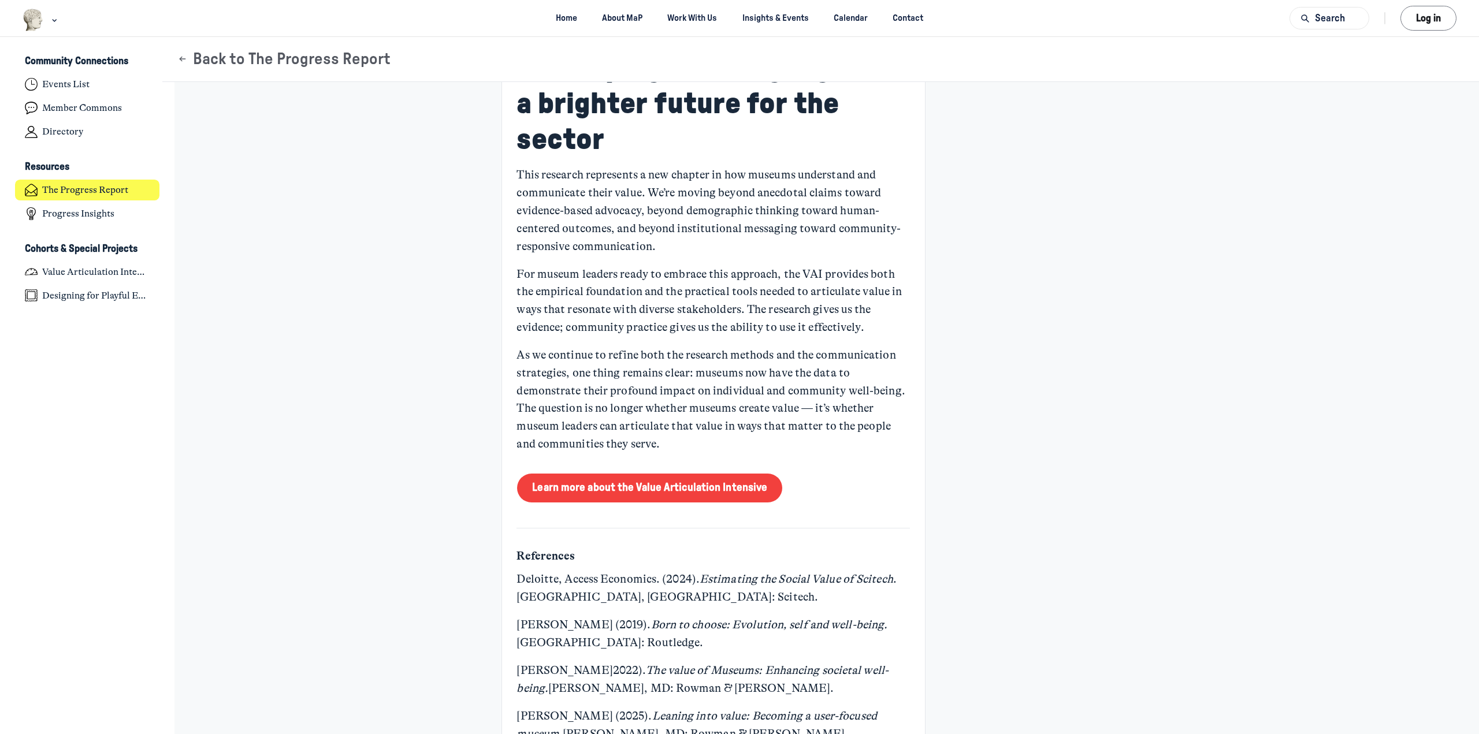
click at [798, 382] on p "As we continue to refine both the research methods and the communication strate…" at bounding box center [714, 400] width 394 height 107
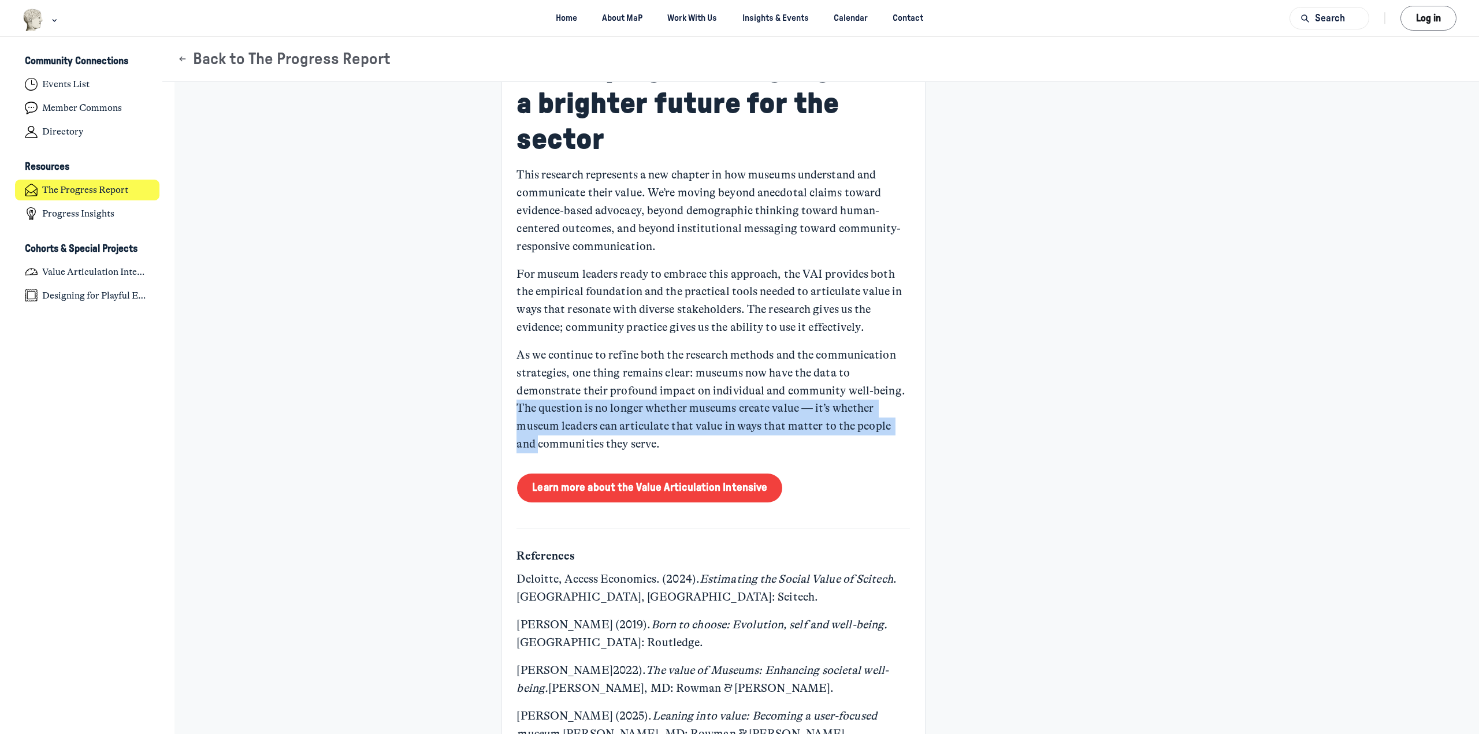
drag, startPoint x: 600, startPoint y: 403, endPoint x: 967, endPoint y: 417, distance: 367.7
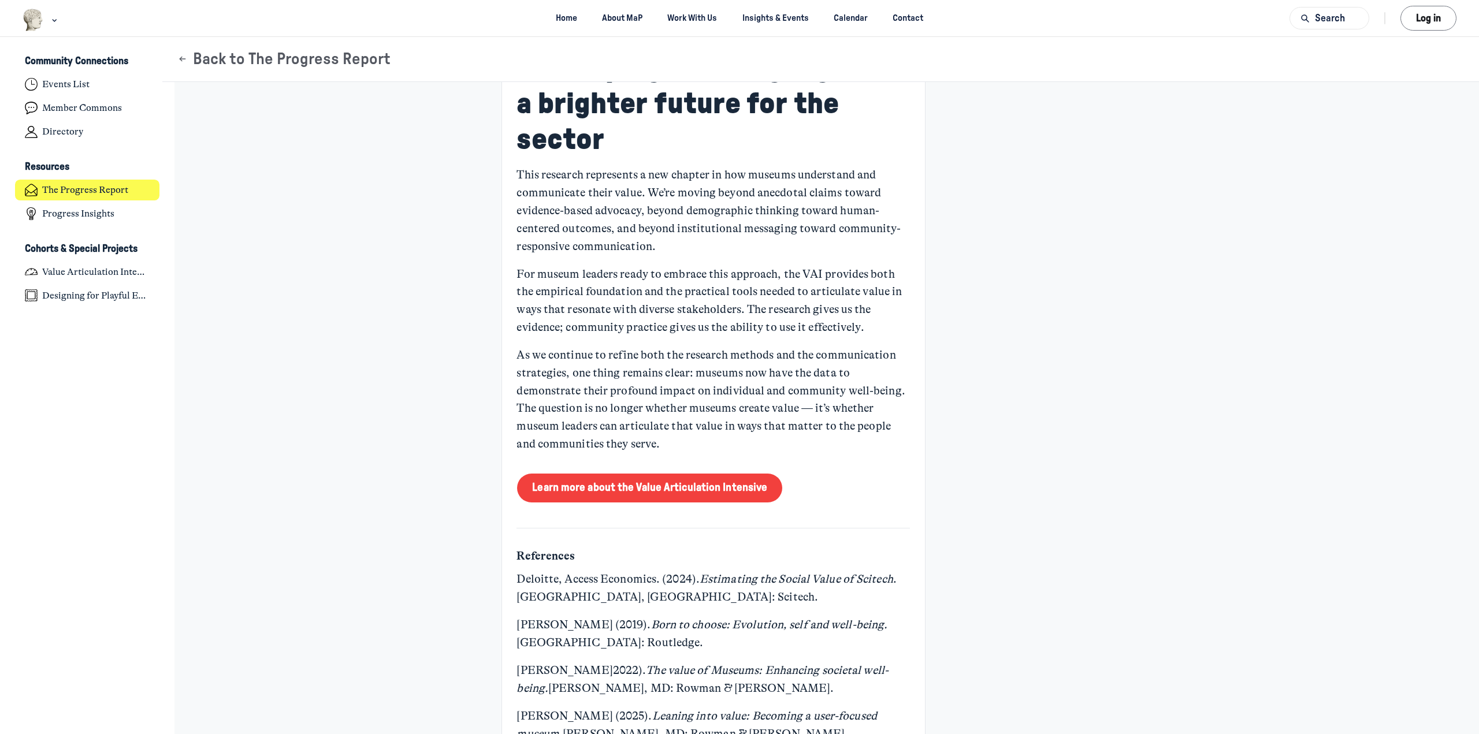
click at [640, 426] on p "As we continue to refine both the research methods and the communication strate…" at bounding box center [714, 400] width 394 height 107
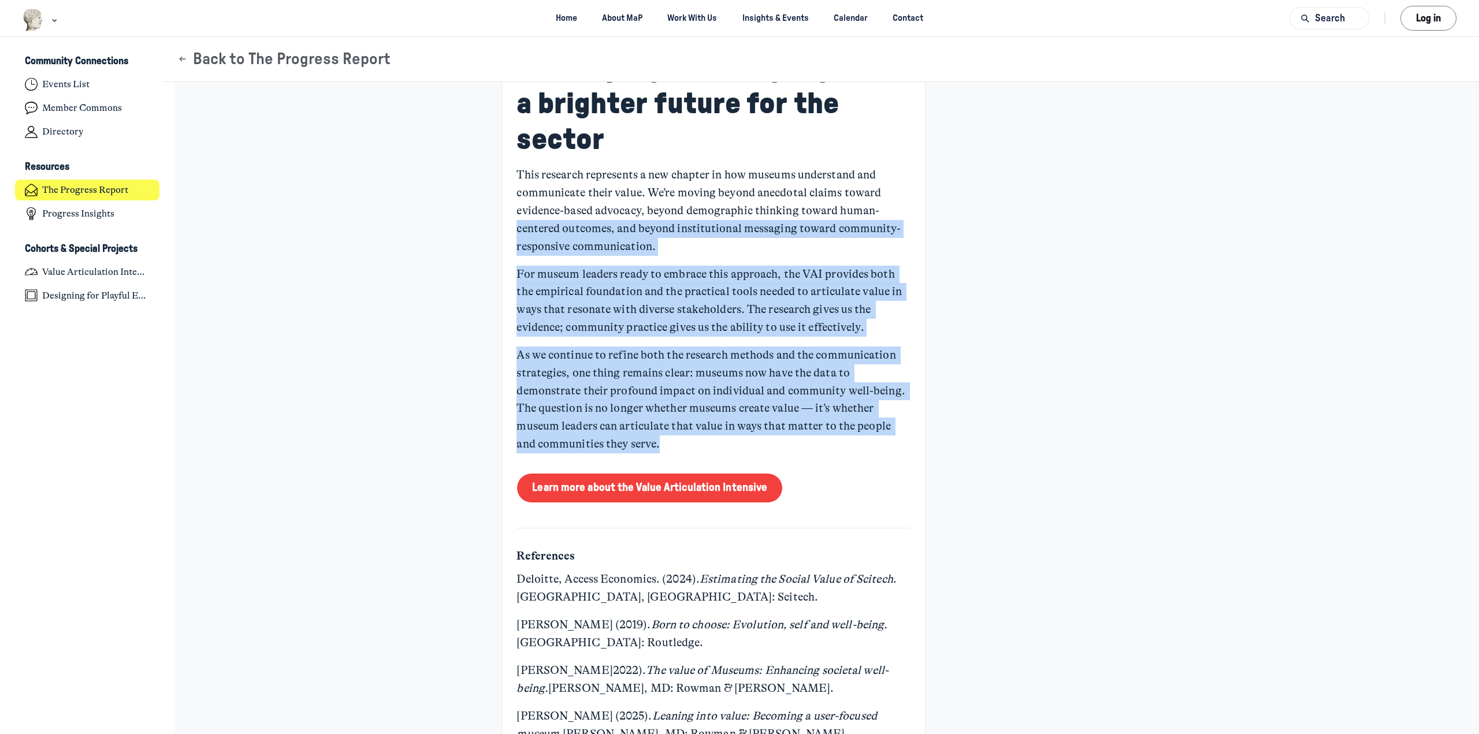
drag, startPoint x: 654, startPoint y: 432, endPoint x: 507, endPoint y: 220, distance: 257.9
